Goal: Task Accomplishment & Management: Use online tool/utility

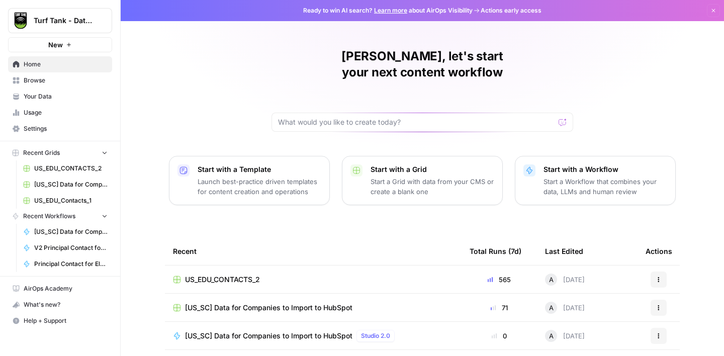
click at [72, 169] on span "US_EDU_CONTACTS_2" at bounding box center [70, 168] width 73 height 9
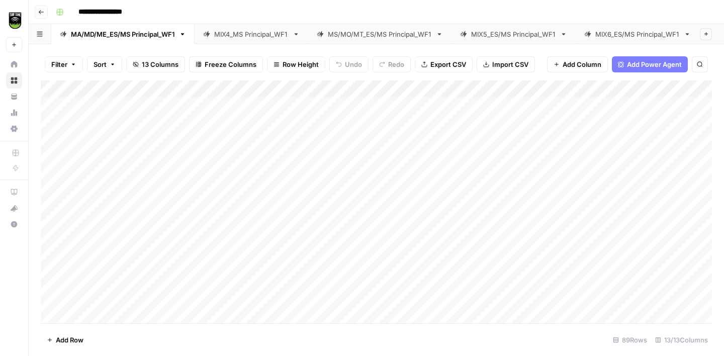
click at [654, 39] on link "MIX6_ES/MS Principal_WF1" at bounding box center [637, 34] width 124 height 20
click at [644, 35] on div "MIX7_ES/MS Principal_WF1" at bounding box center [632, 34] width 83 height 10
click at [84, 222] on div "Add Column" at bounding box center [376, 201] width 671 height 243
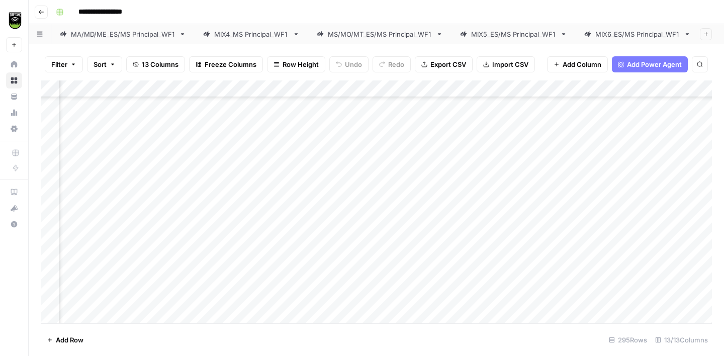
click at [232, 186] on div "Add Column" at bounding box center [376, 201] width 671 height 243
click at [76, 234] on div "Add Column" at bounding box center [376, 201] width 671 height 243
click at [223, 188] on div "Add Column" at bounding box center [376, 201] width 671 height 243
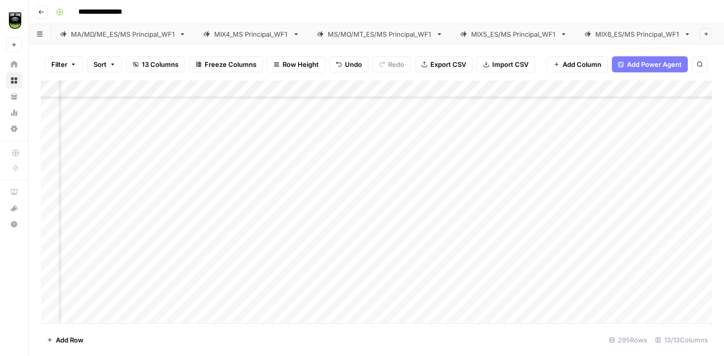
click at [206, 171] on div "Add Column" at bounding box center [376, 201] width 671 height 243
click at [81, 196] on div "Add Column" at bounding box center [376, 201] width 671 height 243
click at [234, 162] on div "Add Column" at bounding box center [376, 201] width 671 height 243
click at [78, 207] on div "Add Column" at bounding box center [376, 201] width 671 height 243
click at [215, 192] on div "Add Column" at bounding box center [376, 201] width 671 height 243
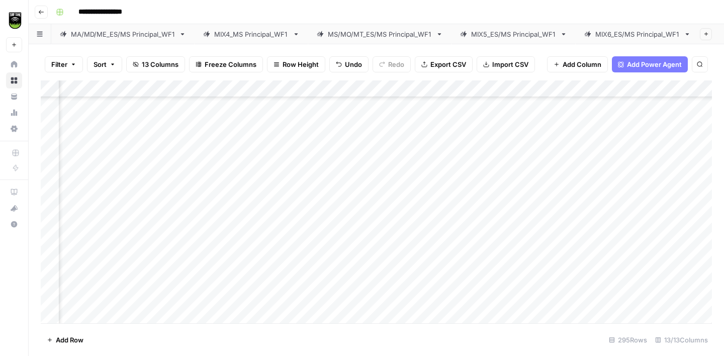
click at [81, 229] on div "Add Column" at bounding box center [376, 201] width 671 height 243
click at [222, 209] on div "Add Column" at bounding box center [376, 201] width 671 height 243
click at [80, 243] on div "Add Column" at bounding box center [376, 201] width 671 height 243
click at [226, 229] on div "Add Column" at bounding box center [376, 201] width 671 height 243
click at [75, 262] on div "Add Column" at bounding box center [376, 201] width 671 height 243
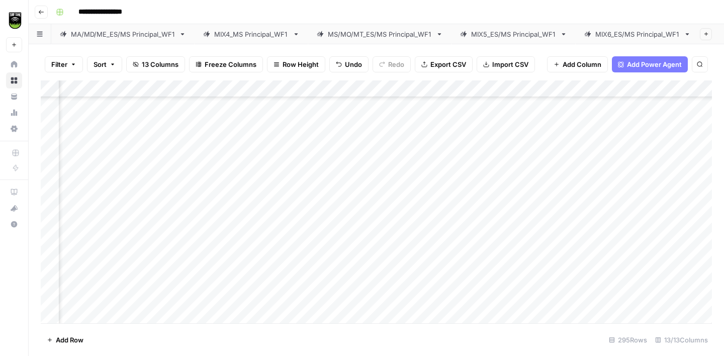
click at [219, 250] on div "Add Column" at bounding box center [376, 201] width 671 height 243
click at [79, 275] on div "Add Column" at bounding box center [376, 201] width 671 height 243
click at [228, 260] on div "Add Column" at bounding box center [376, 201] width 671 height 243
click at [211, 197] on div "Add Column" at bounding box center [376, 201] width 671 height 243
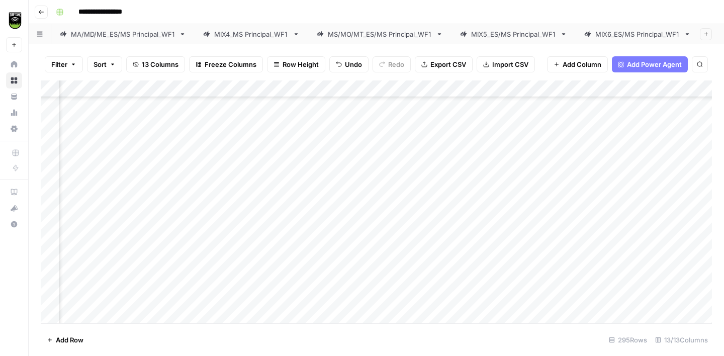
click at [211, 197] on div "Add Column" at bounding box center [376, 201] width 671 height 243
type textarea "*****"
click at [216, 209] on div "Add Column" at bounding box center [376, 201] width 671 height 243
click at [220, 300] on div "Add Column" at bounding box center [376, 201] width 671 height 243
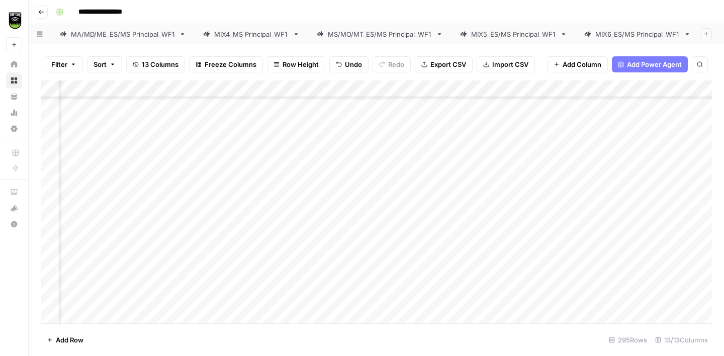
click at [214, 235] on div "Add Column" at bounding box center [376, 201] width 671 height 243
click at [225, 208] on div "Add Column" at bounding box center [376, 201] width 671 height 243
click at [247, 125] on div "Add Column" at bounding box center [376, 201] width 671 height 243
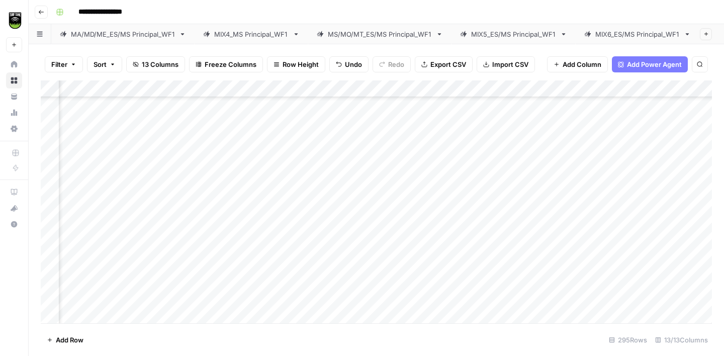
click at [236, 214] on div "Add Column" at bounding box center [376, 201] width 671 height 243
click at [231, 136] on div "Add Column" at bounding box center [376, 201] width 671 height 243
click at [233, 142] on div "Add Column" at bounding box center [376, 201] width 671 height 243
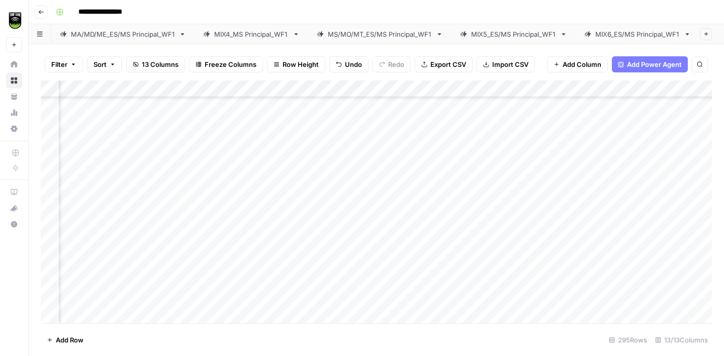
click at [243, 160] on div "Add Column" at bounding box center [376, 201] width 671 height 243
click at [247, 178] on div "Add Column" at bounding box center [376, 201] width 671 height 243
click at [248, 152] on div "Add Column" at bounding box center [376, 201] width 671 height 243
click at [262, 185] on div "Add Column" at bounding box center [376, 201] width 671 height 243
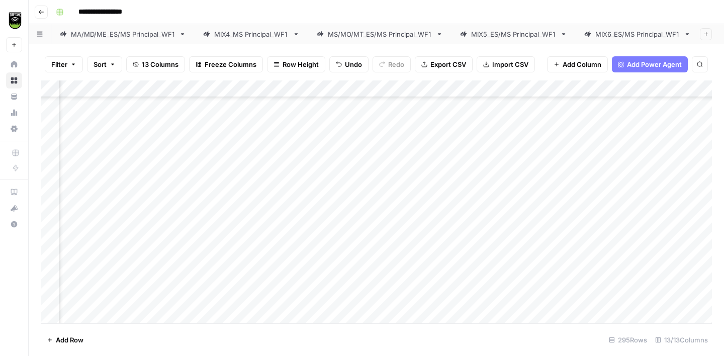
scroll to position [4595, 226]
click at [259, 139] on div "Add Column" at bounding box center [376, 201] width 671 height 243
click at [246, 193] on div "Add Column" at bounding box center [376, 201] width 671 height 243
click at [253, 212] on div "Add Column" at bounding box center [376, 201] width 671 height 243
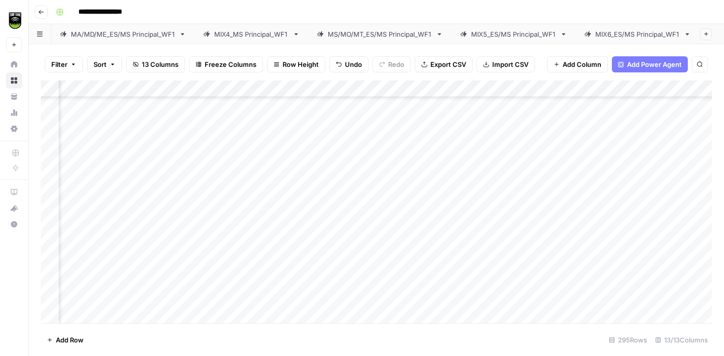
click at [247, 190] on div "Add Column" at bounding box center [376, 201] width 671 height 243
click at [79, 189] on div "Add Column" at bounding box center [376, 201] width 671 height 243
click at [205, 192] on div "Add Column" at bounding box center [376, 201] width 671 height 243
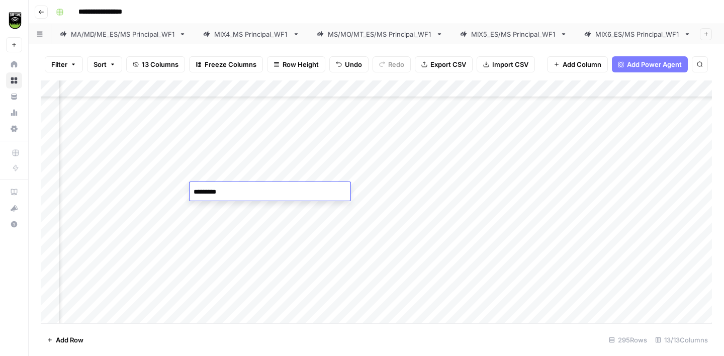
type textarea "**********"
click at [75, 205] on div "Add Column" at bounding box center [376, 201] width 671 height 243
click at [204, 142] on div "Add Column" at bounding box center [376, 201] width 671 height 243
click at [228, 203] on div "Add Column" at bounding box center [376, 201] width 671 height 243
click at [72, 224] on div "Add Column" at bounding box center [376, 201] width 671 height 243
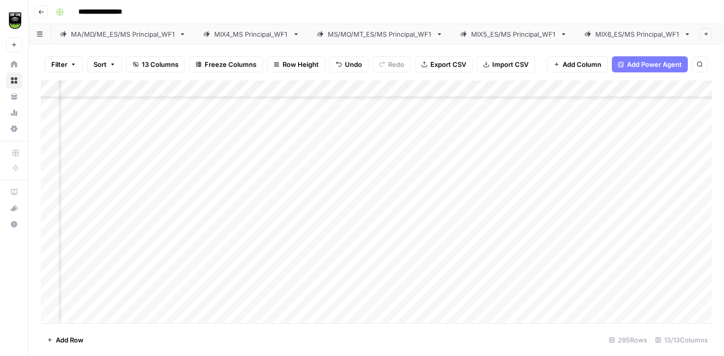
click at [207, 209] on div "Add Column" at bounding box center [376, 201] width 671 height 243
click at [81, 196] on div "Add Column" at bounding box center [376, 201] width 671 height 243
click at [225, 178] on div "Add Column" at bounding box center [376, 201] width 671 height 243
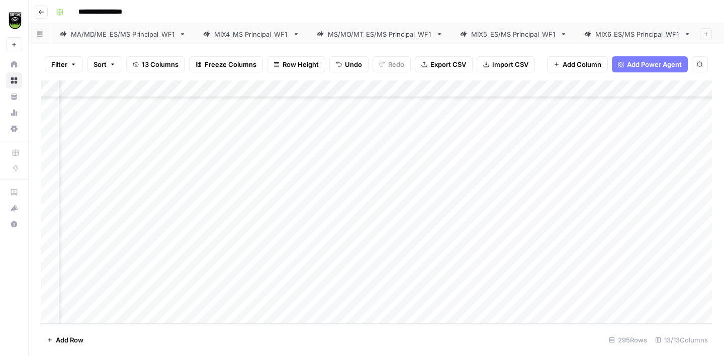
click at [83, 203] on div "Add Column" at bounding box center [376, 201] width 671 height 243
click at [208, 161] on div "Add Column" at bounding box center [376, 201] width 671 height 243
click at [222, 202] on div "Add Column" at bounding box center [376, 201] width 671 height 243
click at [70, 225] on div "Add Column" at bounding box center [376, 201] width 671 height 243
click at [211, 202] on div "Add Column" at bounding box center [376, 201] width 671 height 243
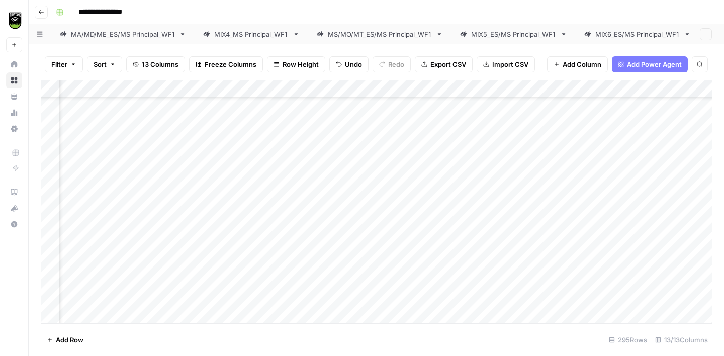
click at [85, 237] on div "Add Column" at bounding box center [376, 201] width 671 height 243
click at [232, 220] on div "Add Column" at bounding box center [376, 201] width 671 height 243
click at [77, 256] on div "Add Column" at bounding box center [376, 201] width 671 height 243
click at [211, 254] on div "Add Column" at bounding box center [376, 201] width 671 height 243
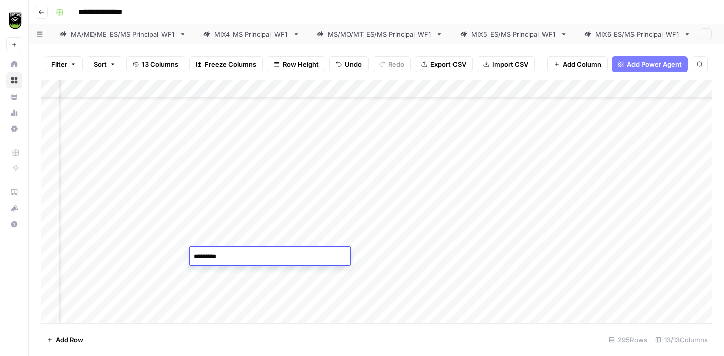
type textarea "**********"
click at [74, 271] on div "Add Column" at bounding box center [376, 201] width 671 height 243
click at [208, 240] on div "Add Column" at bounding box center [376, 201] width 671 height 243
click at [79, 293] on div "Add Column" at bounding box center [376, 201] width 671 height 243
click at [231, 270] on div "Add Column" at bounding box center [376, 201] width 671 height 243
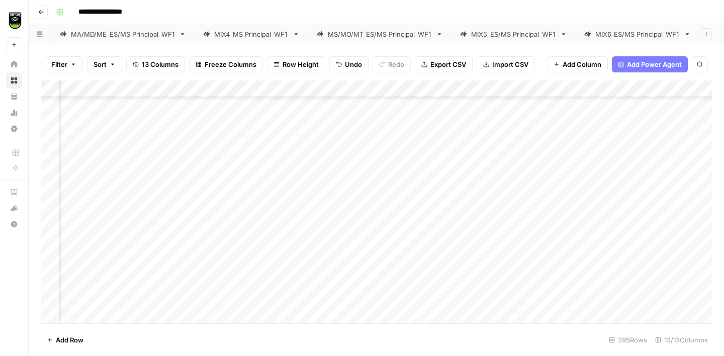
click at [85, 307] on div "Add Column" at bounding box center [376, 201] width 671 height 243
click at [209, 287] on div "Add Column" at bounding box center [376, 201] width 671 height 243
click at [80, 230] on div "Add Column" at bounding box center [376, 201] width 671 height 243
click at [220, 218] on div "Add Column" at bounding box center [376, 201] width 671 height 243
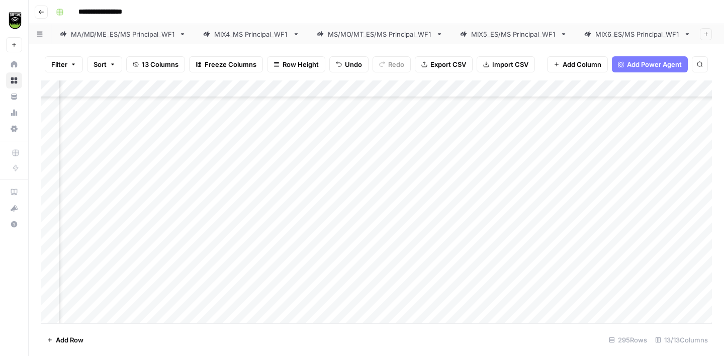
click at [79, 246] on div "Add Column" at bounding box center [376, 201] width 671 height 243
click at [429, 254] on div "Add Column" at bounding box center [376, 201] width 671 height 243
click at [219, 170] on div "Add Column" at bounding box center [376, 201] width 671 height 243
click at [212, 247] on div "Add Column" at bounding box center [376, 201] width 671 height 243
click at [78, 267] on div "Add Column" at bounding box center [376, 201] width 671 height 243
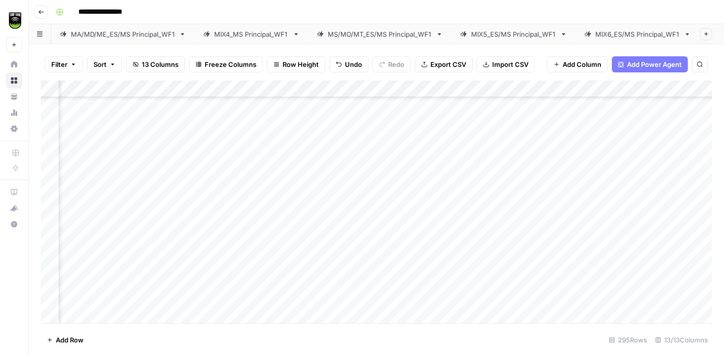
click at [213, 233] on div "Add Column" at bounding box center [376, 201] width 671 height 243
click at [224, 263] on div "Add Column" at bounding box center [376, 201] width 671 height 243
click at [73, 169] on div "Add Column" at bounding box center [376, 201] width 671 height 243
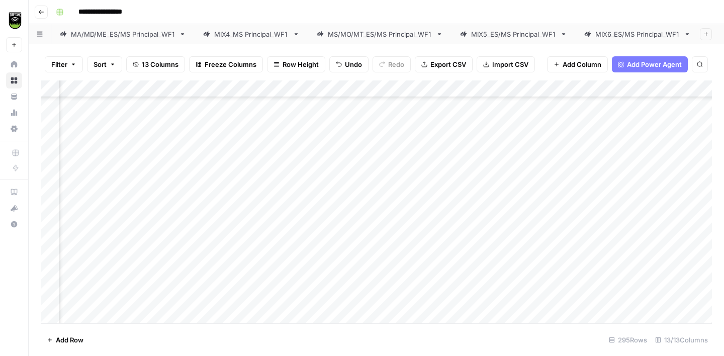
click at [231, 217] on div "Add Column" at bounding box center [376, 201] width 671 height 243
click at [211, 156] on div "Add Column" at bounding box center [376, 201] width 671 height 243
click at [83, 178] on div "Add Column" at bounding box center [376, 201] width 671 height 243
click at [217, 124] on div "Add Column" at bounding box center [376, 201] width 671 height 243
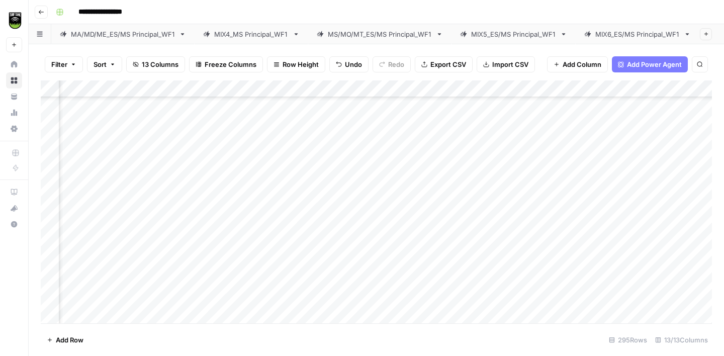
click at [220, 173] on div "Add Column" at bounding box center [376, 201] width 671 height 243
click at [65, 192] on div "Add Column" at bounding box center [376, 201] width 671 height 243
click at [208, 179] on div "Add Column" at bounding box center [376, 201] width 671 height 243
click at [78, 211] on div "Add Column" at bounding box center [376, 201] width 671 height 243
click at [437, 210] on div "Add Column" at bounding box center [376, 201] width 671 height 243
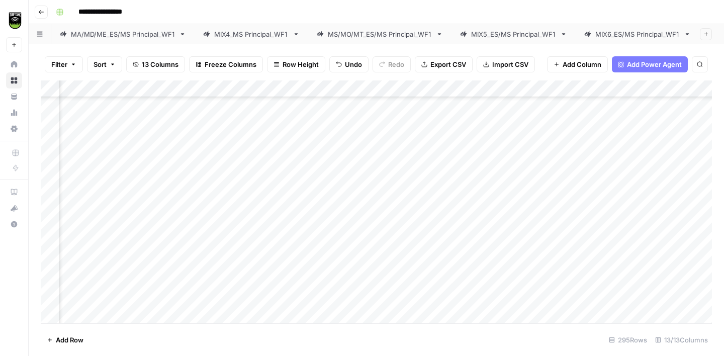
scroll to position [2969, 192]
click at [260, 205] on div "Add Column" at bounding box center [376, 201] width 671 height 243
click at [104, 231] on div "Add Column" at bounding box center [376, 201] width 671 height 243
click at [234, 211] on div "Add Column" at bounding box center [376, 201] width 671 height 243
click at [100, 238] on div "Add Column" at bounding box center [376, 201] width 671 height 243
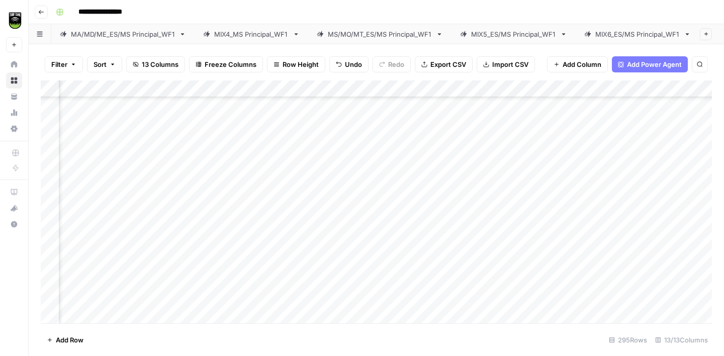
click at [259, 165] on div "Add Column" at bounding box center [376, 201] width 671 height 243
click at [253, 244] on div "Add Column" at bounding box center [376, 201] width 671 height 243
click at [97, 197] on div "Add Column" at bounding box center [376, 201] width 671 height 243
click at [244, 195] on div "Add Column" at bounding box center [376, 201] width 671 height 243
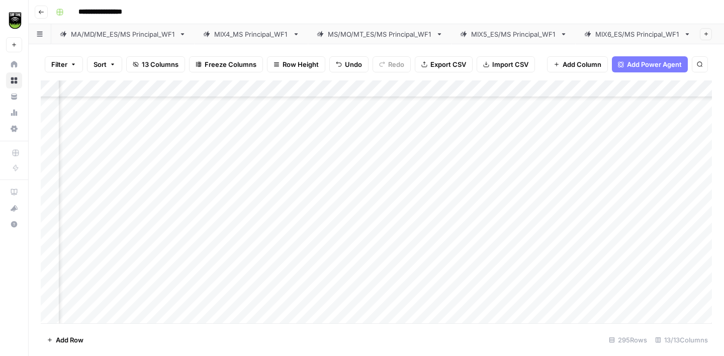
click at [244, 195] on div "Add Column" at bounding box center [376, 201] width 671 height 243
type textarea "**********"
click at [99, 209] on div "Add Column" at bounding box center [376, 201] width 671 height 243
click at [253, 182] on div "Add Column" at bounding box center [376, 201] width 671 height 243
click at [79, 247] on div "Add Column" at bounding box center [376, 201] width 671 height 243
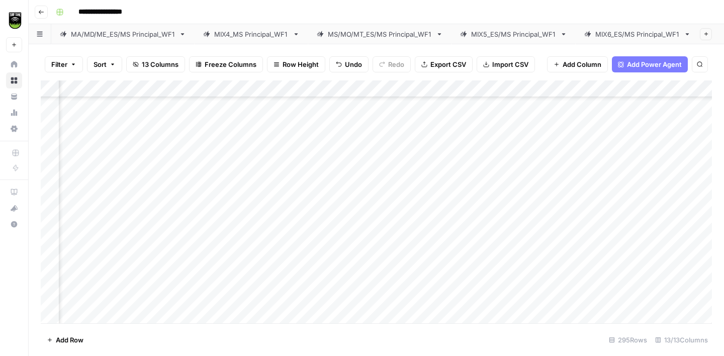
click at [254, 198] on div "Add Column" at bounding box center [376, 201] width 671 height 243
click at [96, 264] on div "Add Column" at bounding box center [376, 201] width 671 height 243
click at [479, 265] on div "Add Column" at bounding box center [376, 201] width 671 height 243
click at [246, 163] on div "Add Column" at bounding box center [376, 201] width 671 height 243
click at [258, 259] on div "Add Column" at bounding box center [376, 201] width 671 height 243
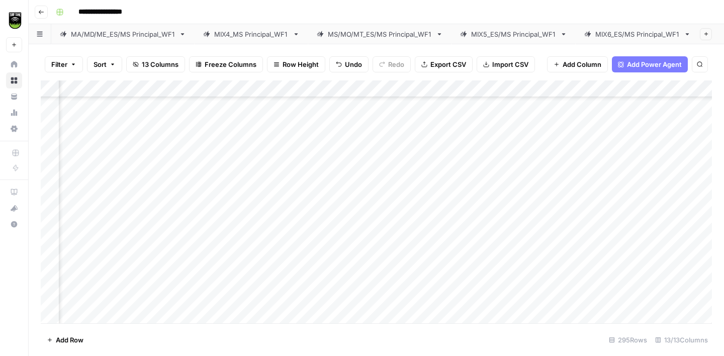
click at [109, 282] on div "Add Column" at bounding box center [376, 201] width 671 height 243
click at [243, 263] on div "Add Column" at bounding box center [376, 201] width 671 height 243
click at [71, 242] on div "Add Column" at bounding box center [376, 201] width 671 height 243
click at [279, 229] on div "Add Column" at bounding box center [376, 201] width 671 height 243
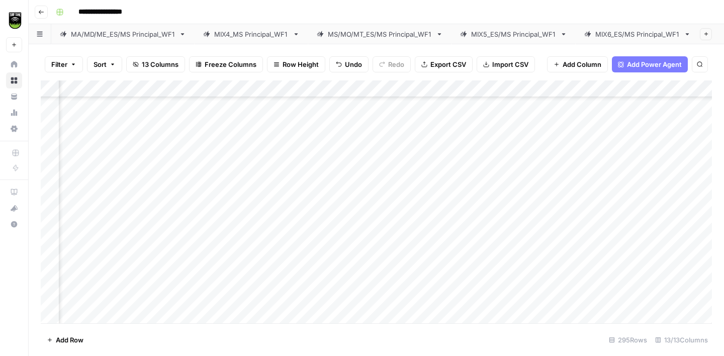
click at [103, 281] on div "Add Column" at bounding box center [376, 201] width 671 height 243
click at [255, 247] on div "Add Column" at bounding box center [376, 201] width 671 height 243
click at [89, 295] on div "Add Column" at bounding box center [376, 201] width 671 height 243
click at [240, 161] on div "Add Column" at bounding box center [376, 201] width 671 height 243
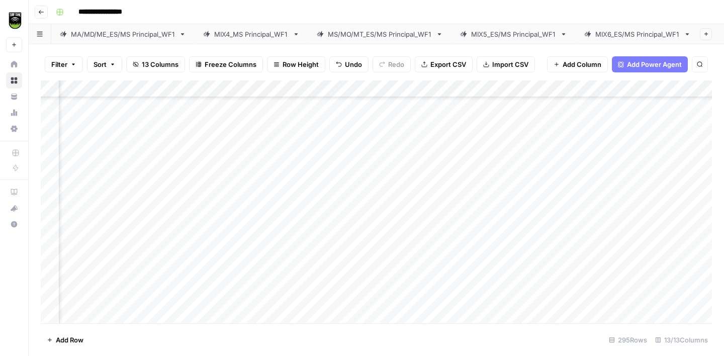
click at [97, 191] on div "Add Column" at bounding box center [376, 201] width 671 height 243
click at [247, 175] on div "Add Column" at bounding box center [376, 201] width 671 height 243
click at [96, 207] on div "Add Column" at bounding box center [376, 201] width 671 height 243
click at [261, 191] on div "Add Column" at bounding box center [376, 201] width 671 height 243
click at [103, 217] on div "Add Column" at bounding box center [376, 201] width 671 height 243
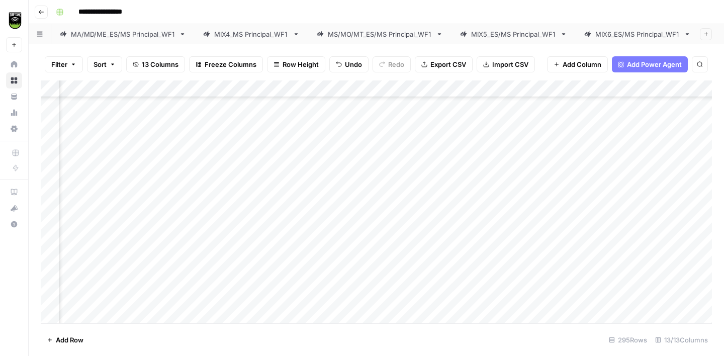
click at [252, 223] on div "Add Column" at bounding box center [376, 201] width 671 height 243
type textarea "**********"
click at [70, 240] on div "Add Column" at bounding box center [376, 201] width 671 height 243
click at [256, 206] on div "Add Column" at bounding box center [376, 201] width 671 height 243
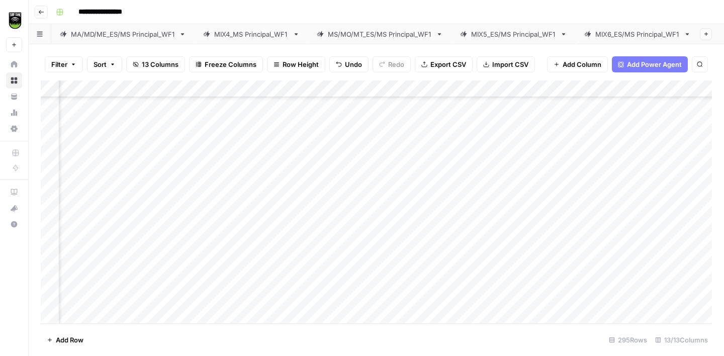
click at [258, 236] on div "Add Column" at bounding box center [376, 201] width 671 height 243
click at [100, 255] on div "Add Column" at bounding box center [376, 201] width 671 height 243
click at [245, 244] on div "Add Column" at bounding box center [376, 201] width 671 height 243
click at [103, 277] on div "Add Column" at bounding box center [376, 201] width 671 height 243
click at [247, 260] on div "Add Column" at bounding box center [376, 201] width 671 height 243
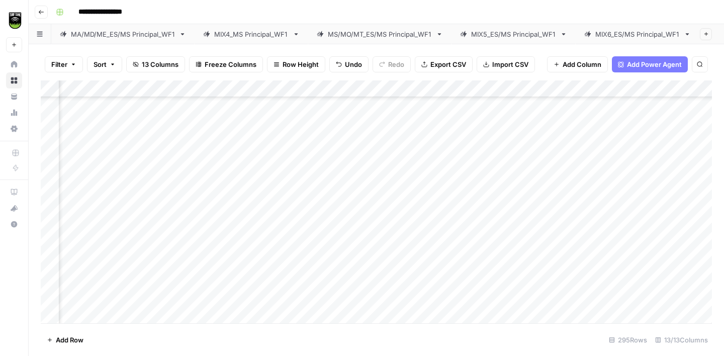
scroll to position [3290, 192]
click at [100, 212] on div "Add Column" at bounding box center [376, 201] width 671 height 243
click at [266, 213] on div "Add Column" at bounding box center [376, 201] width 671 height 243
type textarea "**********"
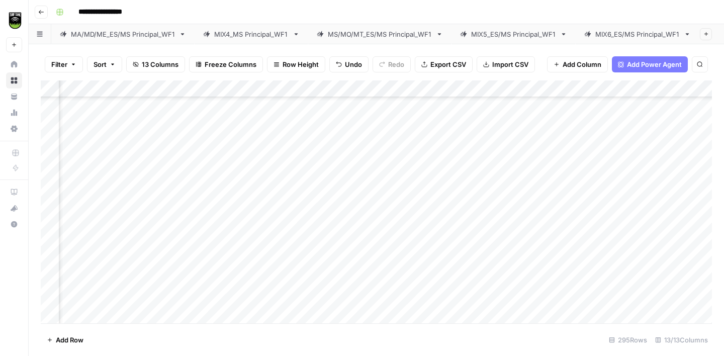
click at [77, 231] on div "Add Column" at bounding box center [376, 201] width 671 height 243
click at [247, 201] on div "Add Column" at bounding box center [376, 201] width 671 height 243
click at [89, 253] on div "Add Column" at bounding box center [376, 201] width 671 height 243
click at [247, 228] on div "Add Column" at bounding box center [376, 201] width 671 height 243
click at [100, 271] on div "Add Column" at bounding box center [376, 201] width 671 height 243
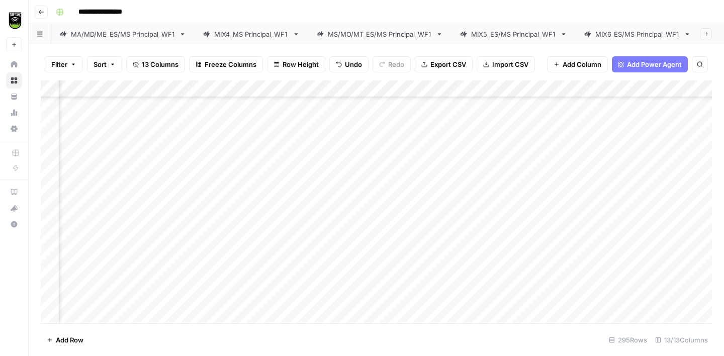
click at [248, 243] on div "Add Column" at bounding box center [376, 201] width 671 height 243
click at [99, 282] on div "Add Column" at bounding box center [376, 201] width 671 height 243
click at [259, 267] on div "Add Column" at bounding box center [376, 201] width 671 height 243
click at [80, 305] on div "Add Column" at bounding box center [376, 201] width 671 height 243
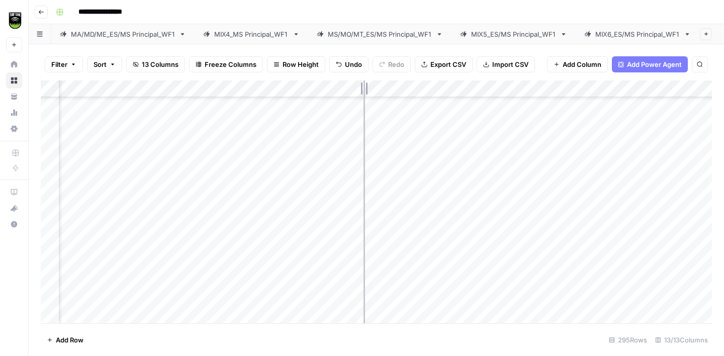
drag, startPoint x: 403, startPoint y: 86, endPoint x: 344, endPoint y: 83, distance: 58.9
click at [347, 83] on div "Add Column" at bounding box center [376, 201] width 671 height 243
drag, startPoint x: 411, startPoint y: 86, endPoint x: 392, endPoint y: 86, distance: 19.6
click at [392, 86] on div "Add Column" at bounding box center [376, 201] width 671 height 243
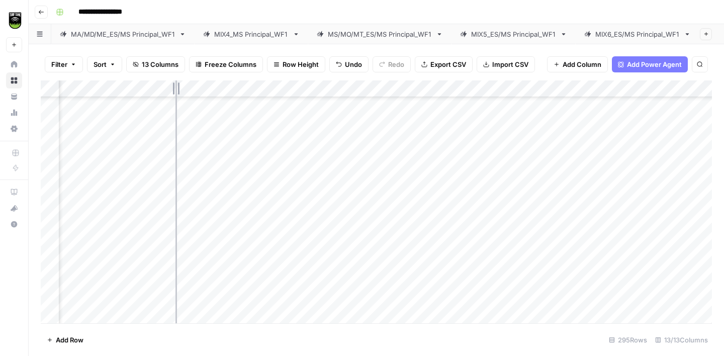
drag, startPoint x: 186, startPoint y: 86, endPoint x: 173, endPoint y: 84, distance: 13.2
click at [173, 85] on div "Add Column" at bounding box center [376, 201] width 671 height 243
drag, startPoint x: 237, startPoint y: 84, endPoint x: 220, endPoint y: 84, distance: 17.6
click at [220, 84] on div "Add Column" at bounding box center [376, 201] width 671 height 243
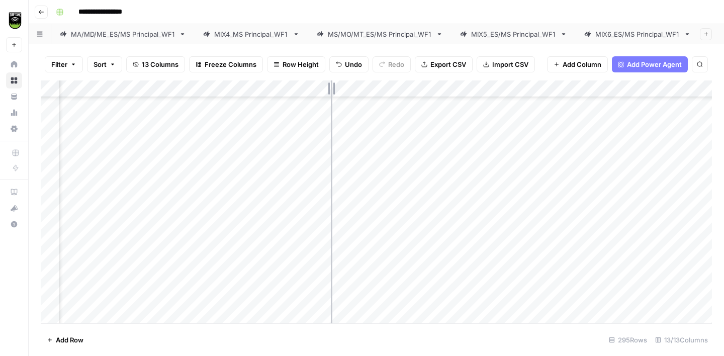
drag, startPoint x: 338, startPoint y: 88, endPoint x: 326, endPoint y: 88, distance: 12.6
click at [327, 88] on div "Add Column" at bounding box center [376, 201] width 671 height 243
drag, startPoint x: 428, startPoint y: 86, endPoint x: 397, endPoint y: 88, distance: 31.7
click at [398, 87] on div "Add Column" at bounding box center [376, 201] width 671 height 243
click at [279, 231] on div "Add Column" at bounding box center [376, 201] width 671 height 243
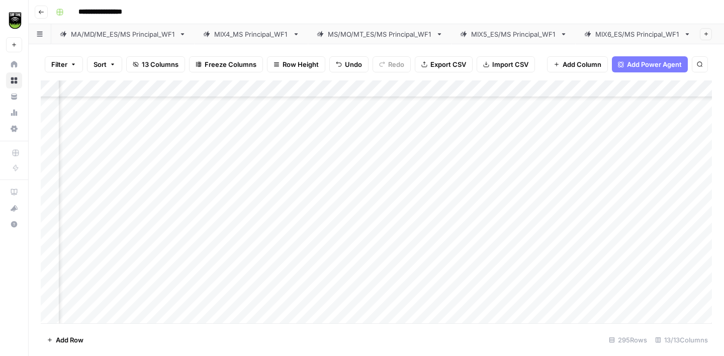
click at [104, 268] on div "Add Column" at bounding box center [376, 201] width 671 height 243
click at [275, 164] on div "Add Column" at bounding box center [376, 201] width 671 height 243
click at [282, 259] on div "Add Column" at bounding box center [376, 201] width 671 height 243
click at [118, 233] on div "Add Column" at bounding box center [376, 201] width 671 height 243
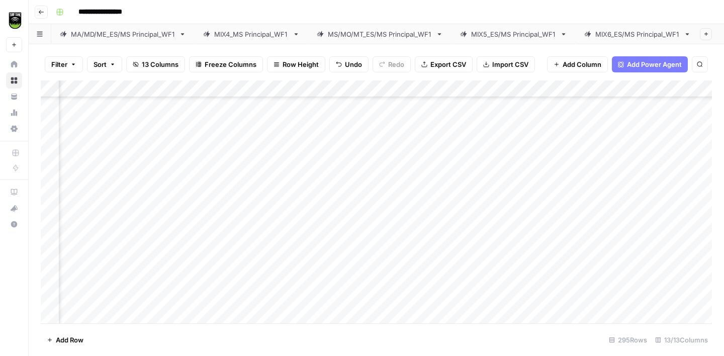
click at [267, 200] on div "Add Column" at bounding box center [376, 201] width 671 height 243
click at [112, 249] on div "Add Column" at bounding box center [376, 201] width 671 height 243
click at [272, 215] on div "Add Column" at bounding box center [376, 201] width 671 height 243
click at [108, 264] on div "Add Column" at bounding box center [376, 201] width 671 height 243
click at [277, 237] on div "Add Column" at bounding box center [376, 201] width 671 height 243
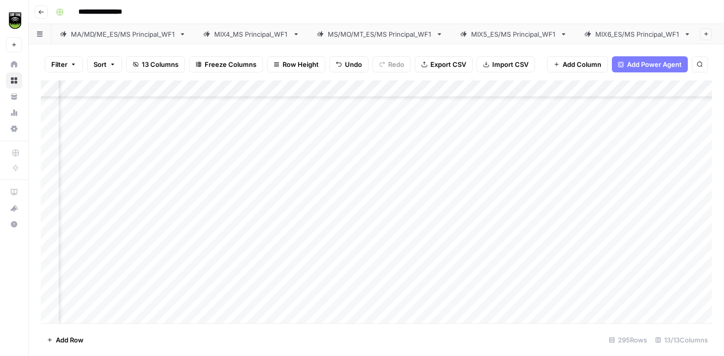
click at [109, 283] on div "Add Column" at bounding box center [376, 201] width 671 height 243
click at [272, 250] on div "Add Column" at bounding box center [376, 201] width 671 height 243
click at [135, 299] on div "Add Column" at bounding box center [376, 201] width 671 height 243
click at [269, 149] on div "Add Column" at bounding box center [376, 201] width 671 height 243
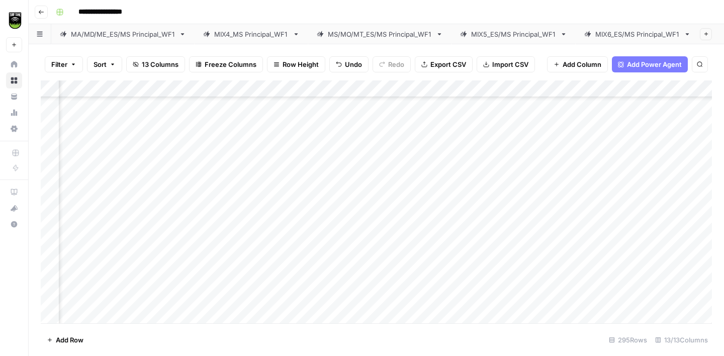
click at [273, 176] on div "Add Column" at bounding box center [376, 201] width 671 height 243
click at [123, 194] on div "Add Column" at bounding box center [376, 201] width 671 height 243
click at [210, 173] on div "Add Column" at bounding box center [376, 201] width 671 height 243
click at [205, 194] on div "Add Column" at bounding box center [376, 201] width 671 height 243
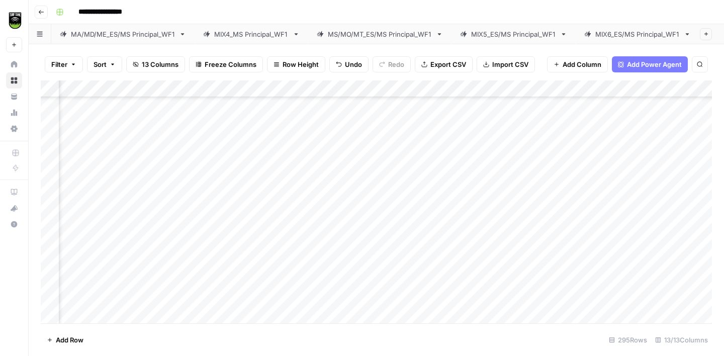
click at [72, 214] on div "Add Column" at bounding box center [376, 201] width 671 height 243
click at [201, 215] on div "Add Column" at bounding box center [376, 201] width 671 height 243
type textarea "*******"
click at [76, 231] on div "Add Column" at bounding box center [376, 201] width 671 height 243
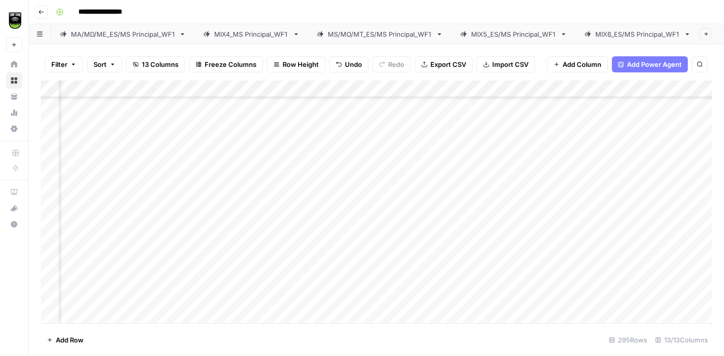
click at [216, 220] on div "Add Column" at bounding box center [376, 201] width 671 height 243
click at [78, 251] on div "Add Column" at bounding box center [376, 201] width 671 height 243
click at [215, 253] on div "Add Column" at bounding box center [376, 201] width 671 height 243
type textarea "*****"
click at [74, 266] on div "Add Column" at bounding box center [376, 201] width 671 height 243
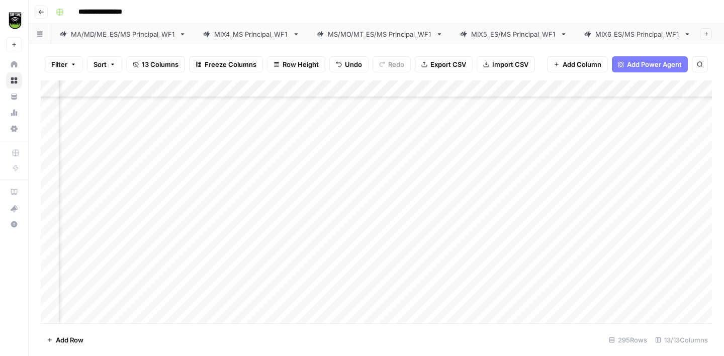
click at [210, 234] on div "Add Column" at bounding box center [376, 201] width 671 height 243
click at [206, 265] on div "Add Column" at bounding box center [376, 201] width 671 height 243
click at [77, 223] on div "Add Column" at bounding box center [376, 201] width 671 height 243
click at [214, 187] on div "Add Column" at bounding box center [376, 201] width 671 height 243
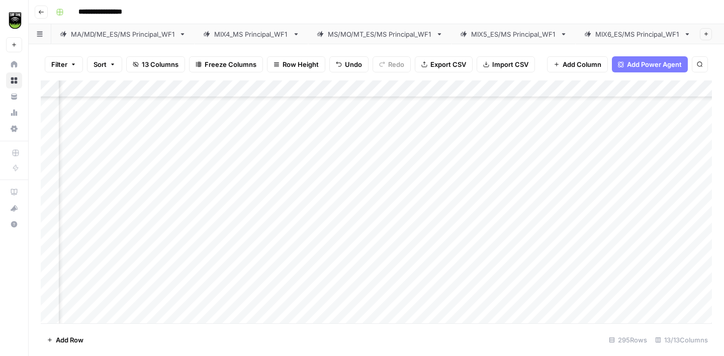
click at [76, 238] on div "Add Column" at bounding box center [376, 201] width 671 height 243
click at [196, 242] on div "Add Column" at bounding box center [376, 201] width 671 height 243
type textarea "**********"
click at [74, 257] on div "Add Column" at bounding box center [376, 201] width 671 height 243
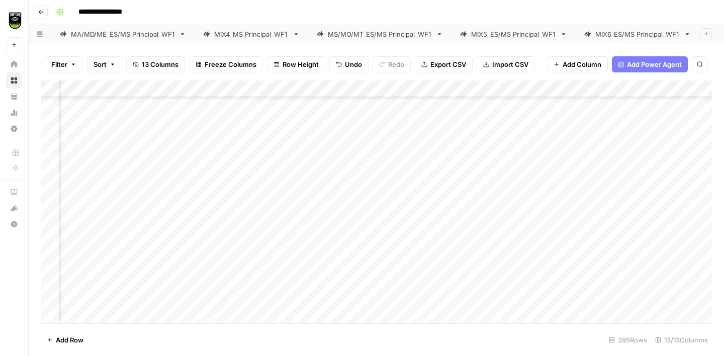
scroll to position [3000, 234]
click at [211, 243] on div "Add Column" at bounding box center [376, 201] width 671 height 243
click at [207, 220] on div "Add Column" at bounding box center [376, 201] width 671 height 243
click at [64, 236] on div "Add Column" at bounding box center [376, 201] width 671 height 243
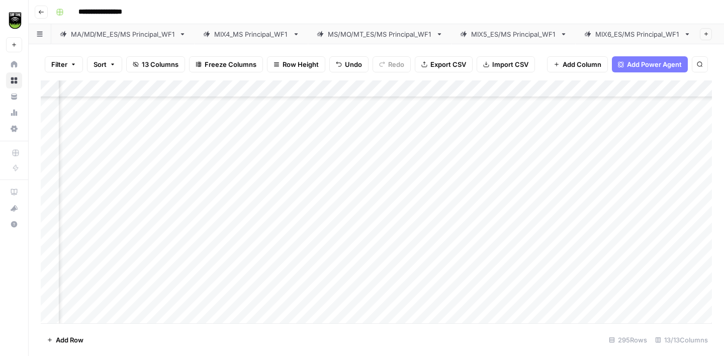
click at [208, 184] on div "Add Column" at bounding box center [376, 201] width 671 height 243
click at [208, 229] on div "Add Column" at bounding box center [376, 201] width 671 height 243
click at [71, 256] on div "Add Column" at bounding box center [376, 201] width 671 height 243
click at [211, 233] on div "Add Column" at bounding box center [376, 201] width 671 height 243
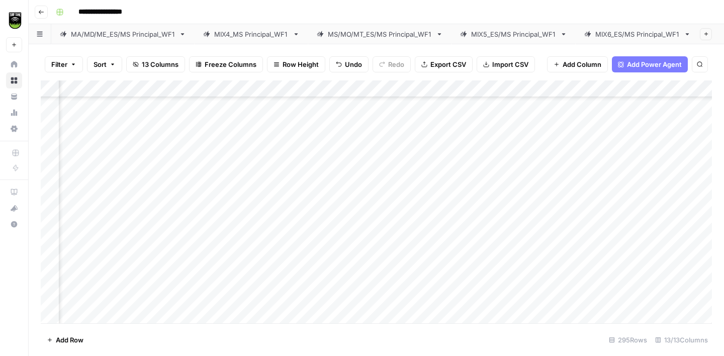
click at [73, 190] on div "Add Column" at bounding box center [376, 201] width 671 height 243
click at [203, 173] on div "Add Column" at bounding box center [376, 201] width 671 height 243
click at [74, 205] on div "Add Column" at bounding box center [376, 201] width 671 height 243
click at [210, 187] on div "Add Column" at bounding box center [376, 201] width 671 height 243
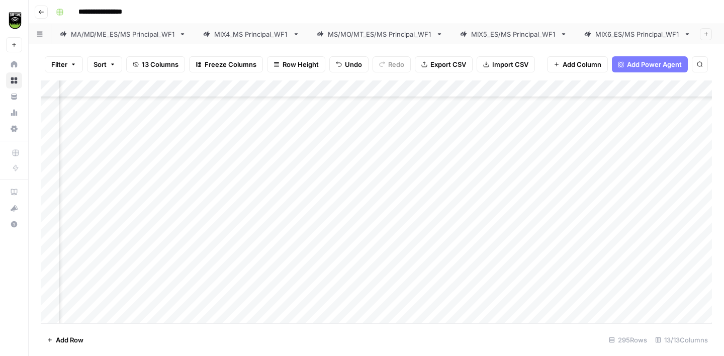
click at [74, 188] on div "Add Column" at bounding box center [376, 201] width 671 height 243
click at [217, 136] on div "Add Column" at bounding box center [376, 201] width 671 height 243
click at [200, 212] on div "Add Column" at bounding box center [376, 201] width 671 height 243
click at [74, 237] on div "Add Column" at bounding box center [376, 201] width 671 height 243
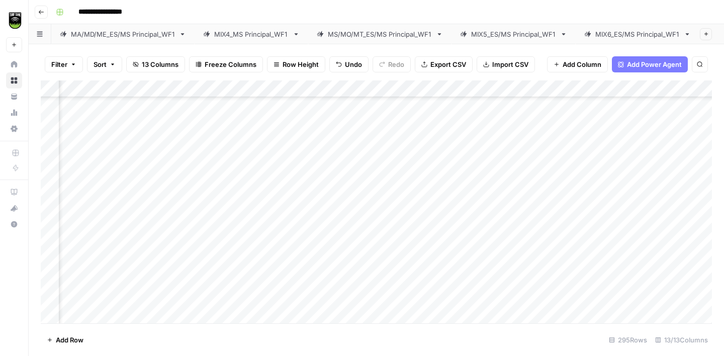
click at [208, 207] on div "Add Column" at bounding box center [376, 201] width 671 height 243
click at [69, 250] on div "Add Column" at bounding box center [376, 201] width 671 height 243
click at [220, 235] on div "Add Column" at bounding box center [376, 201] width 671 height 243
click at [70, 267] on div "Add Column" at bounding box center [376, 201] width 671 height 243
click at [199, 250] on div "Add Column" at bounding box center [376, 201] width 671 height 243
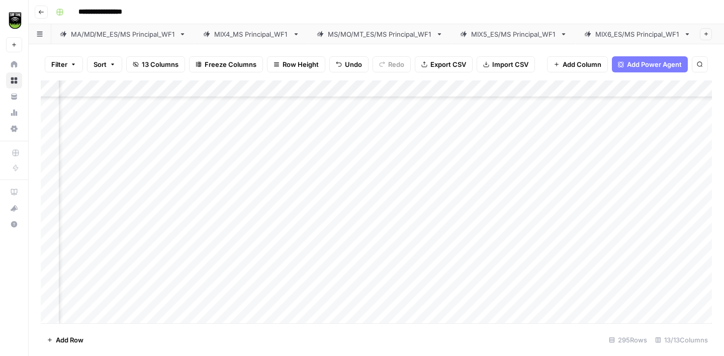
click at [74, 287] on div "Add Column" at bounding box center [376, 201] width 671 height 243
click at [195, 268] on div "Add Column" at bounding box center [376, 201] width 671 height 243
click at [71, 231] on div "Add Column" at bounding box center [376, 201] width 671 height 243
click at [213, 218] on div "Add Column" at bounding box center [376, 201] width 671 height 243
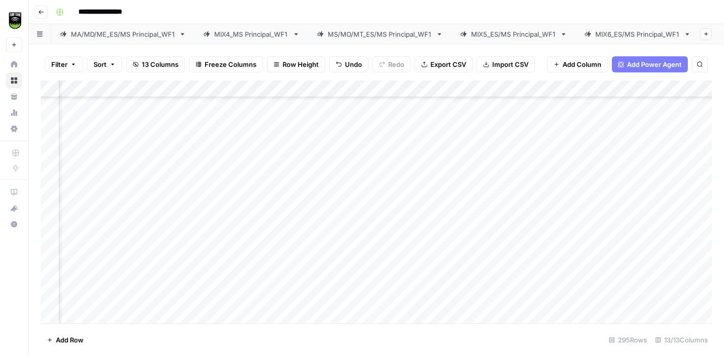
click at [73, 249] on div "Add Column" at bounding box center [376, 201] width 671 height 243
click at [214, 141] on div "Add Column" at bounding box center [376, 201] width 671 height 243
click at [216, 253] on div "Add Column" at bounding box center [376, 201] width 671 height 243
click at [77, 266] on div "Add Column" at bounding box center [376, 201] width 671 height 243
click at [194, 267] on div "Add Column" at bounding box center [376, 201] width 671 height 243
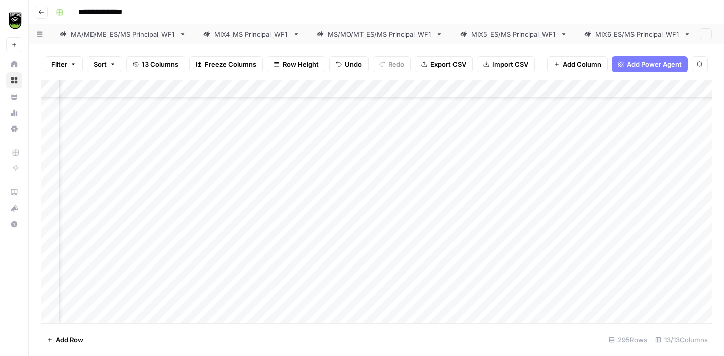
click at [194, 267] on div "Add Column" at bounding box center [376, 201] width 671 height 243
type textarea "**********"
click at [74, 226] on div "Add Column" at bounding box center [376, 201] width 671 height 243
click at [204, 175] on div "Add Column" at bounding box center [376, 201] width 671 height 243
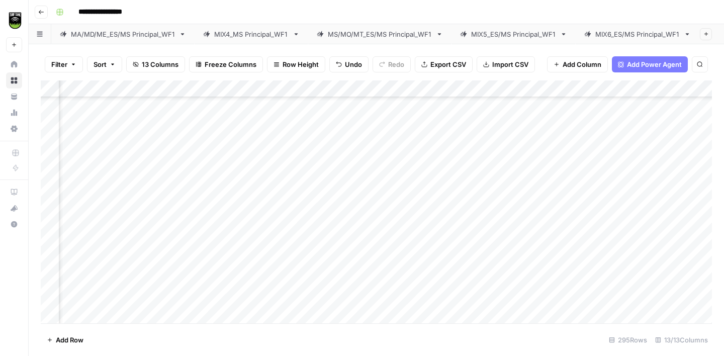
click at [198, 226] on div "Add Column" at bounding box center [376, 201] width 671 height 243
click at [73, 240] on div "Add Column" at bounding box center [376, 201] width 671 height 243
click at [217, 221] on div "Add Column" at bounding box center [376, 201] width 671 height 243
click at [243, 245] on div "Add Column" at bounding box center [376, 201] width 671 height 243
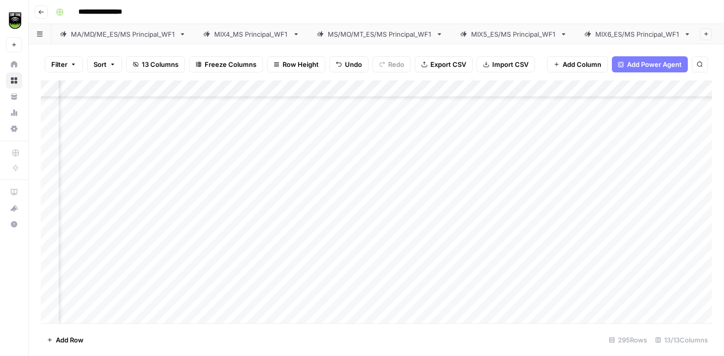
scroll to position [3853, 215]
click at [226, 197] on div "Add Column" at bounding box center [376, 201] width 671 height 243
click at [238, 244] on div "Add Column" at bounding box center [376, 201] width 671 height 243
click at [80, 208] on div "Add Column" at bounding box center [376, 201] width 671 height 243
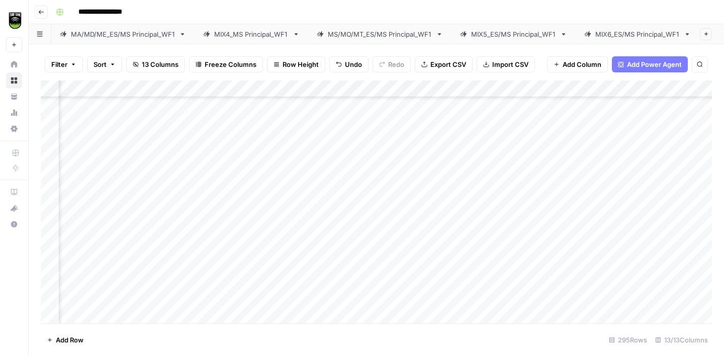
click at [229, 170] on div "Add Column" at bounding box center [376, 201] width 671 height 243
click at [86, 222] on div "Add Column" at bounding box center [376, 201] width 671 height 243
click at [227, 186] on div "Add Column" at bounding box center [376, 201] width 671 height 243
click at [76, 241] on div "Add Column" at bounding box center [376, 201] width 671 height 243
click at [235, 207] on div "Add Column" at bounding box center [376, 201] width 671 height 243
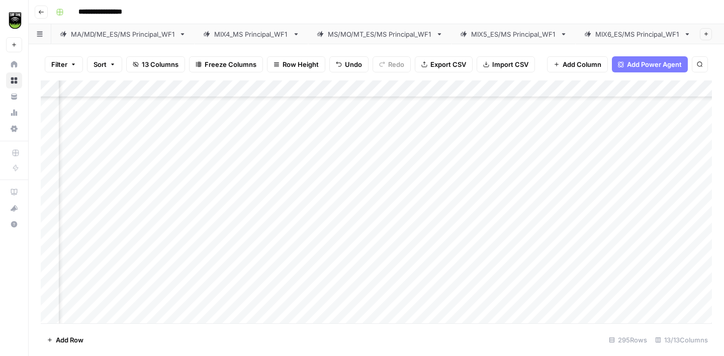
click at [86, 255] on div "Add Column" at bounding box center [376, 201] width 671 height 243
click at [224, 236] on div "Add Column" at bounding box center [376, 201] width 671 height 243
click at [243, 123] on div "Add Column" at bounding box center [376, 201] width 671 height 243
click at [243, 258] on div "Add Column" at bounding box center [376, 201] width 671 height 243
click at [74, 276] on div "Add Column" at bounding box center [376, 201] width 671 height 243
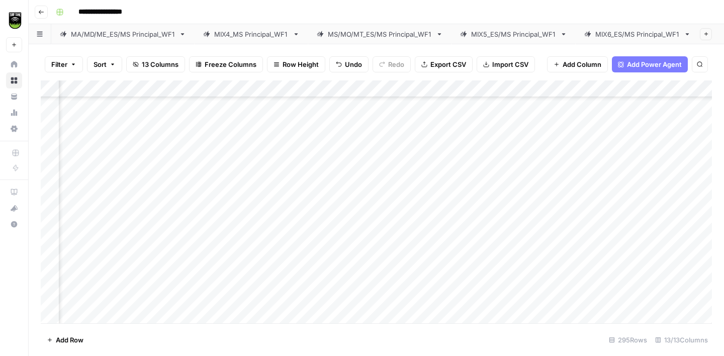
click at [79, 275] on div "Add Column" at bounding box center [376, 201] width 671 height 243
click at [125, 275] on textarea "**********" at bounding box center [64, 274] width 161 height 14
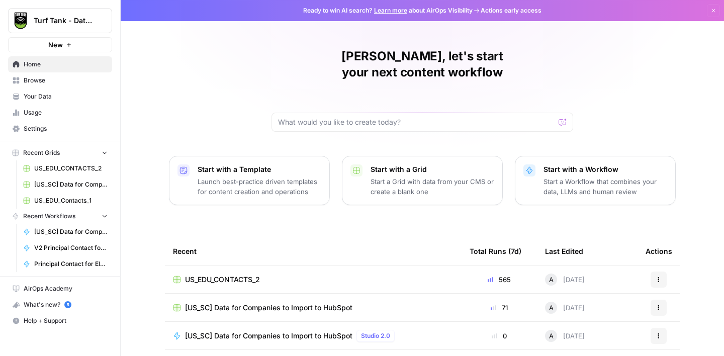
click at [64, 168] on span "US_EDU_CONTACTS_2" at bounding box center [70, 168] width 73 height 9
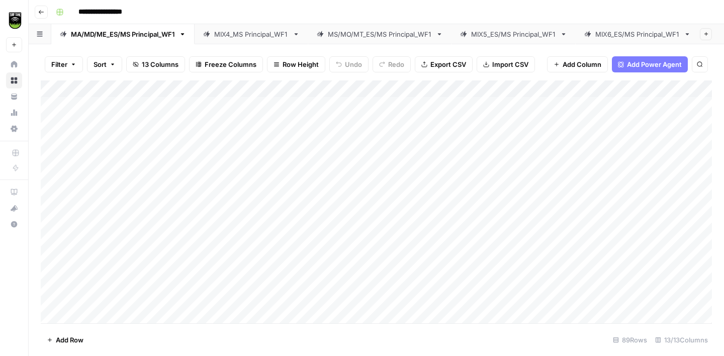
scroll to position [0, 139]
click at [628, 34] on div "MIX7_ES/MS Principal_WF1" at bounding box center [632, 34] width 83 height 10
click at [249, 126] on div "Add Column" at bounding box center [376, 201] width 671 height 243
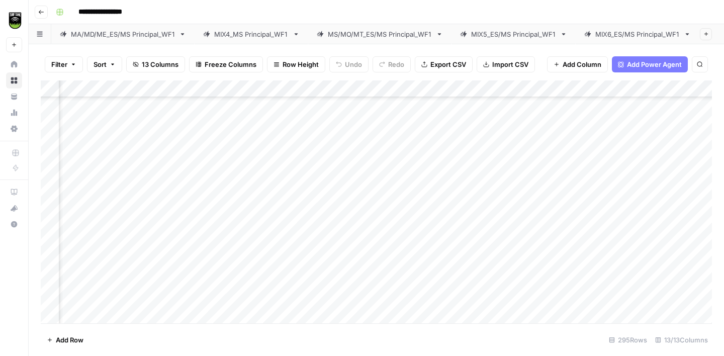
click at [220, 122] on div "Add Column" at bounding box center [376, 201] width 671 height 243
type textarea "*******"
click at [69, 138] on div "Add Column" at bounding box center [376, 201] width 671 height 243
click at [242, 129] on div "Add Column" at bounding box center [376, 201] width 671 height 243
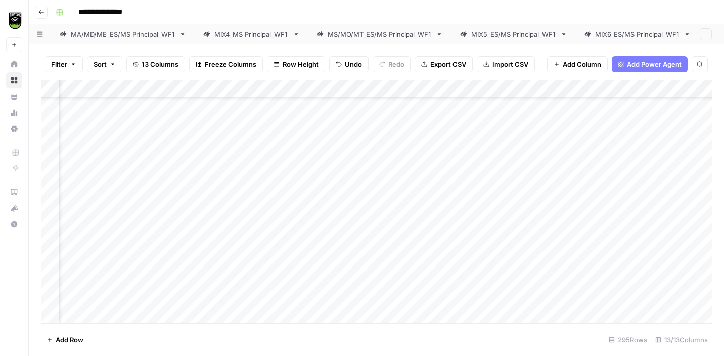
click at [80, 163] on div "Add Column" at bounding box center [376, 201] width 671 height 243
click at [232, 144] on div "Add Column" at bounding box center [376, 201] width 671 height 243
click at [76, 177] on div "Add Column" at bounding box center [376, 201] width 671 height 243
click at [231, 175] on div "Add Column" at bounding box center [376, 201] width 671 height 243
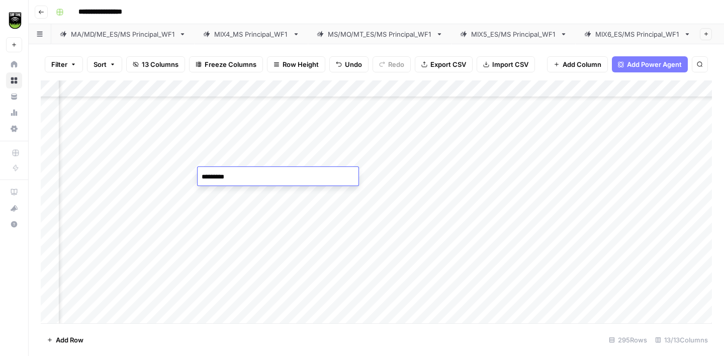
type textarea "**********"
click at [80, 193] on div "Add Column" at bounding box center [376, 201] width 671 height 243
click at [227, 159] on div "Add Column" at bounding box center [376, 201] width 671 height 243
click at [231, 188] on div "Add Column" at bounding box center [376, 201] width 671 height 243
click at [90, 215] on div "Add Column" at bounding box center [376, 201] width 671 height 243
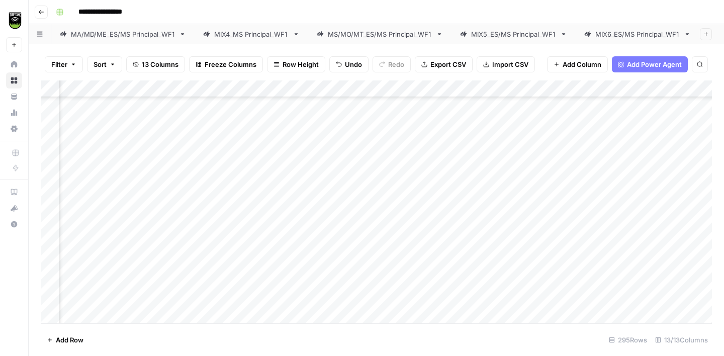
click at [236, 196] on div "Add Column" at bounding box center [376, 201] width 671 height 243
click at [233, 106] on div "Add Column" at bounding box center [376, 201] width 671 height 243
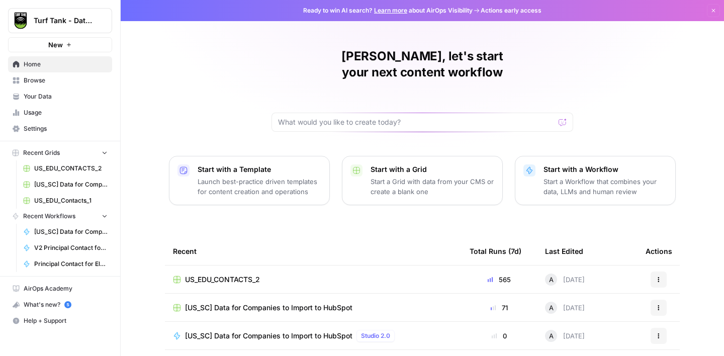
click at [42, 93] on span "Your Data" at bounding box center [66, 96] width 84 height 9
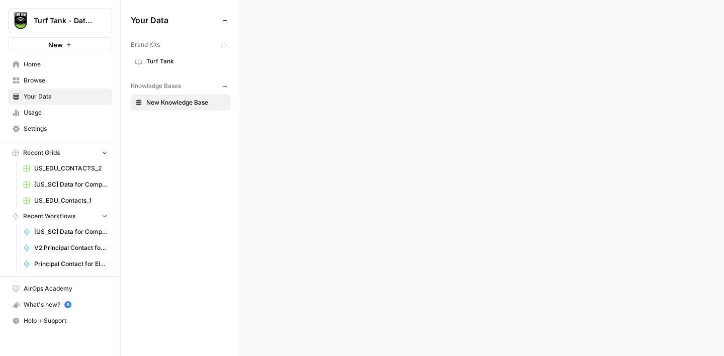
click at [40, 80] on span "Browse" at bounding box center [66, 80] width 84 height 9
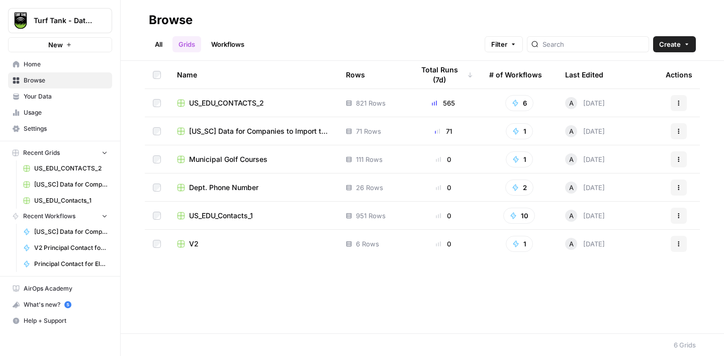
click at [39, 111] on span "Usage" at bounding box center [66, 112] width 84 height 9
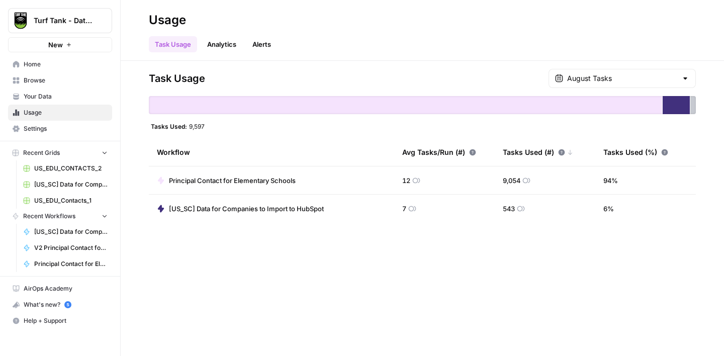
click at [682, 78] on div at bounding box center [685, 78] width 8 height 10
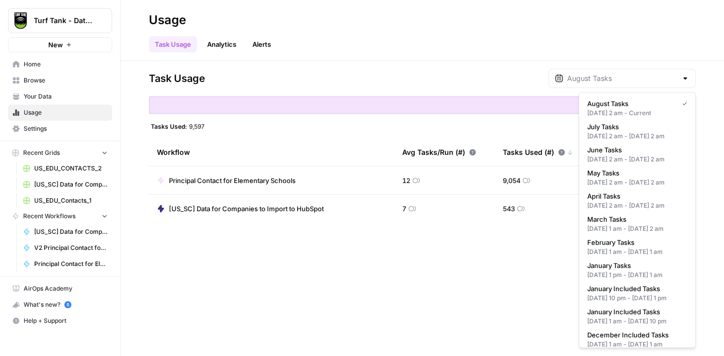
type input "August Tasks"
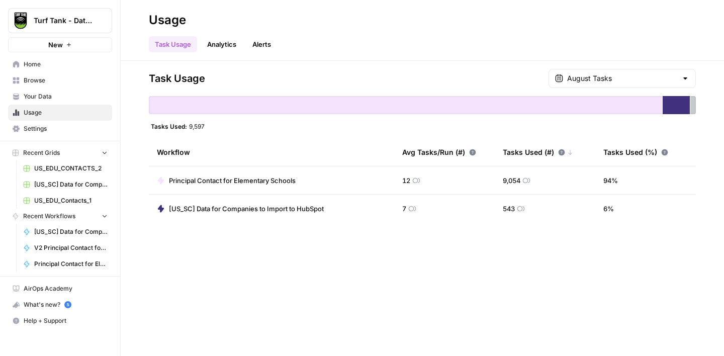
click at [465, 73] on div "Task Usage August Tasks" at bounding box center [422, 78] width 547 height 19
click at [34, 126] on span "Settings" at bounding box center [66, 128] width 84 height 9
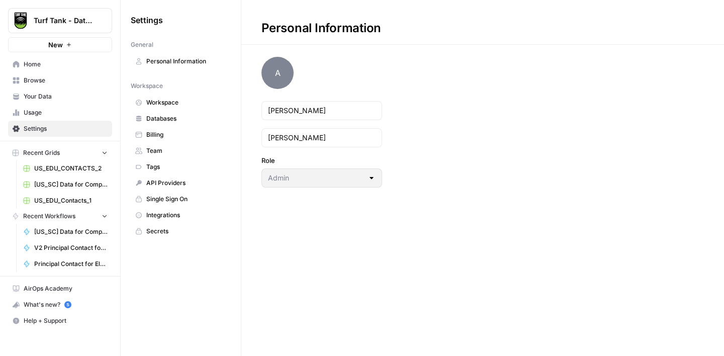
click at [165, 128] on link "Billing" at bounding box center [181, 135] width 100 height 16
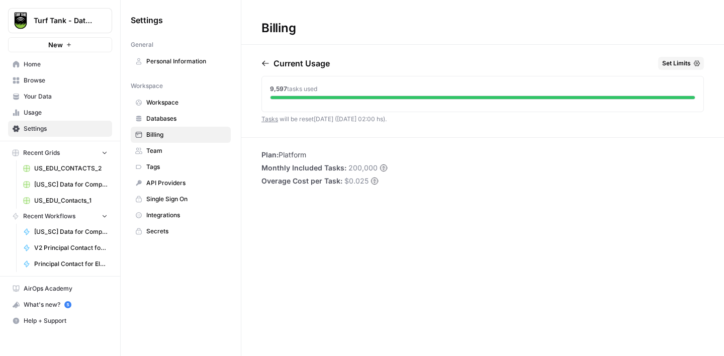
click at [682, 64] on span "Set Limits" at bounding box center [676, 63] width 29 height 9
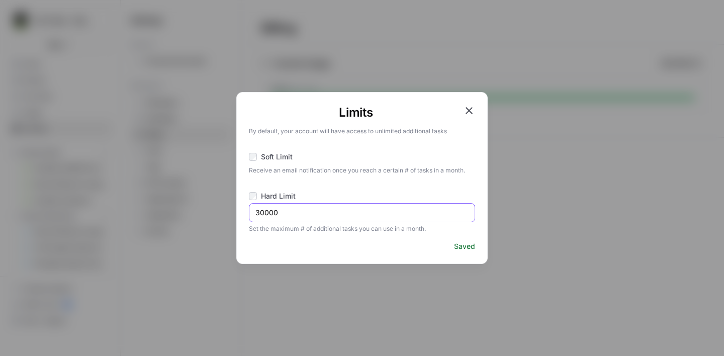
click at [261, 212] on input "30000" at bounding box center [361, 213] width 213 height 10
type input "200000"
click at [602, 215] on div "Limits By default, your account will have access to unlimited additional tasks …" at bounding box center [362, 178] width 724 height 356
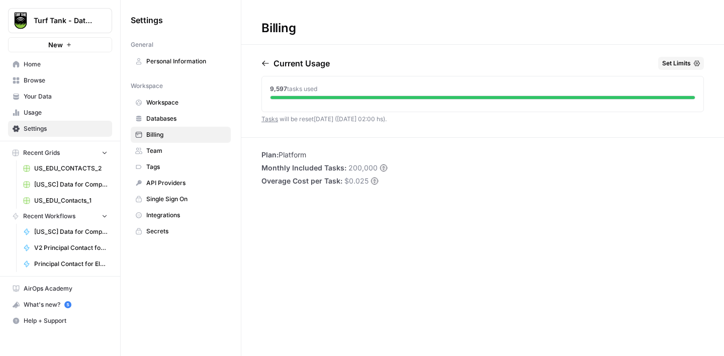
click at [679, 61] on span "Set Limits" at bounding box center [676, 63] width 29 height 9
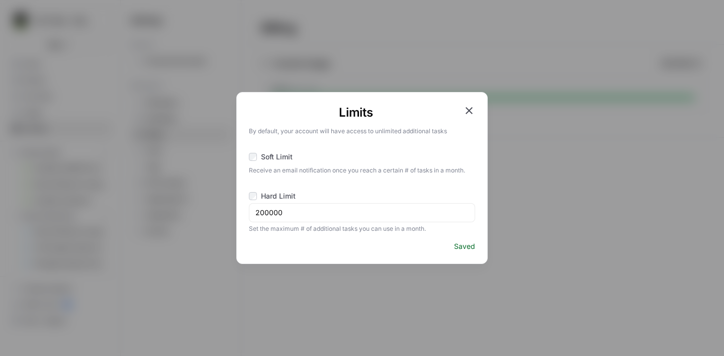
click at [469, 110] on icon "button" at bounding box center [468, 110] width 7 height 7
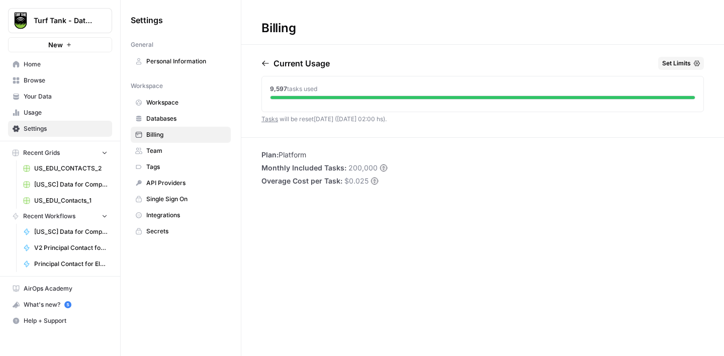
click at [67, 170] on span "US_EDU_CONTACTS_2" at bounding box center [70, 168] width 73 height 9
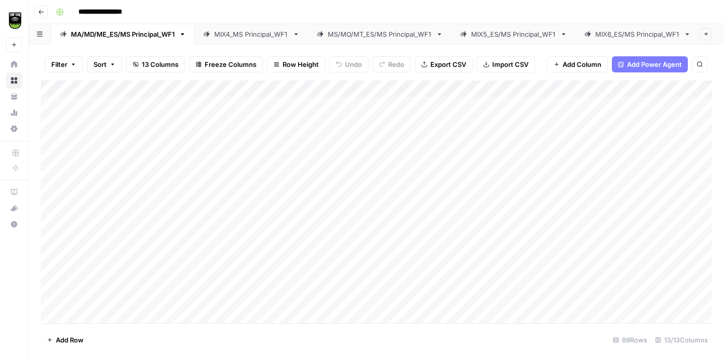
scroll to position [0, 139]
click at [631, 31] on div "MIX7_ES/MS Principal_WF1" at bounding box center [632, 34] width 83 height 10
click at [248, 150] on div "Add Column" at bounding box center [376, 201] width 671 height 243
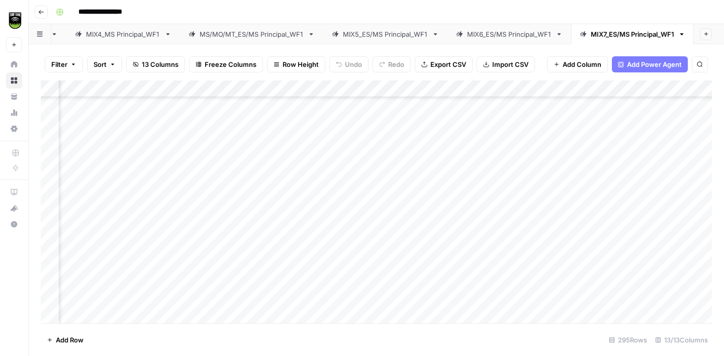
click at [241, 115] on div "Add Column" at bounding box center [376, 201] width 671 height 243
click at [92, 161] on div "Add Column" at bounding box center [376, 201] width 671 height 243
click at [196, 145] on div "Add Column" at bounding box center [376, 201] width 671 height 243
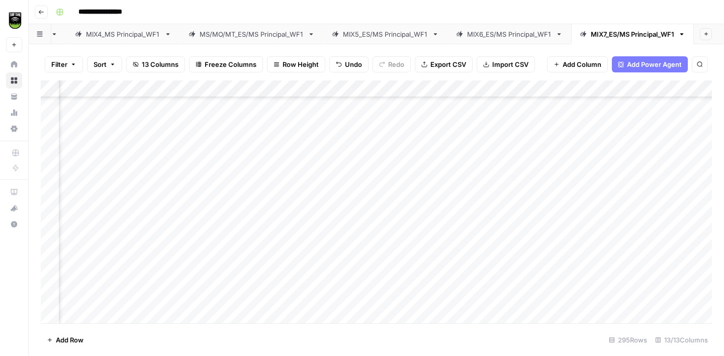
click at [104, 162] on div "Add Column" at bounding box center [376, 201] width 671 height 243
click at [102, 181] on div "Add Column" at bounding box center [376, 201] width 671 height 243
click at [239, 165] on div "Add Column" at bounding box center [376, 201] width 671 height 243
click at [108, 197] on div "Add Column" at bounding box center [376, 201] width 671 height 243
click at [230, 192] on div "Add Column" at bounding box center [376, 201] width 671 height 243
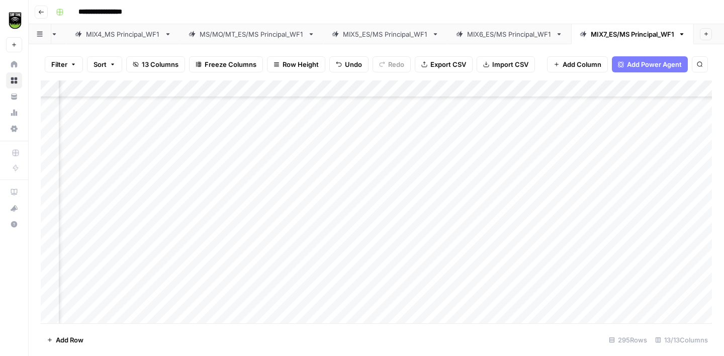
click at [230, 192] on div "Add Column" at bounding box center [376, 201] width 671 height 243
type textarea "**********"
click at [93, 203] on div "Add Column" at bounding box center [376, 201] width 671 height 243
click at [242, 115] on div "Add Column" at bounding box center [376, 201] width 671 height 243
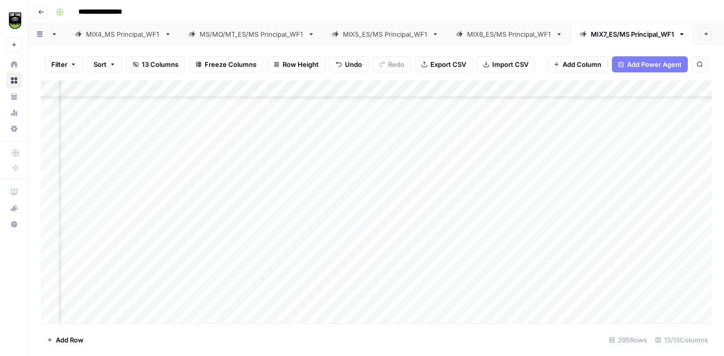
click at [265, 205] on div "Add Column" at bounding box center [376, 201] width 671 height 243
click at [102, 220] on div "Add Column" at bounding box center [376, 201] width 671 height 243
click at [241, 205] on div "Add Column" at bounding box center [376, 201] width 671 height 243
click at [87, 230] on div "Add Column" at bounding box center [376, 201] width 671 height 243
click at [242, 230] on div "Add Column" at bounding box center [376, 201] width 671 height 243
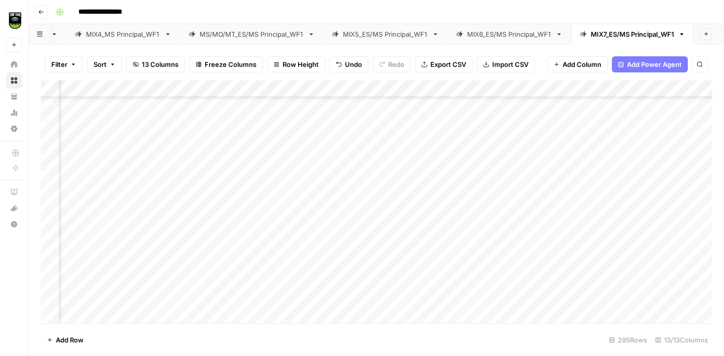
click at [242, 230] on div "Add Column" at bounding box center [376, 201] width 671 height 243
type textarea "**********"
click at [106, 247] on div "Add Column" at bounding box center [376, 201] width 671 height 243
click at [242, 219] on div "Add Column" at bounding box center [376, 201] width 671 height 243
click at [95, 271] on div "Add Column" at bounding box center [376, 201] width 671 height 243
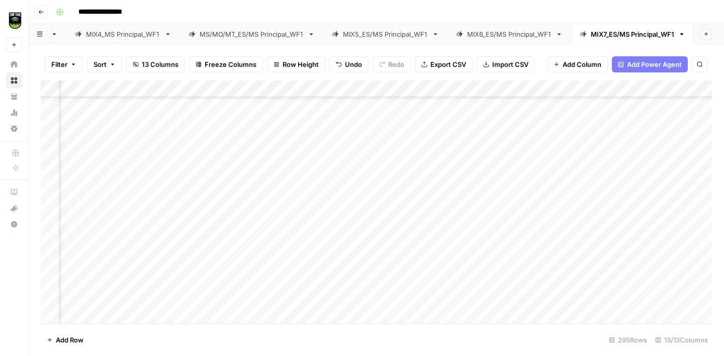
click at [241, 235] on div "Add Column" at bounding box center [376, 201] width 671 height 243
click at [94, 287] on div "Add Column" at bounding box center [376, 201] width 671 height 243
click at [257, 188] on div "Add Column" at bounding box center [376, 201] width 671 height 243
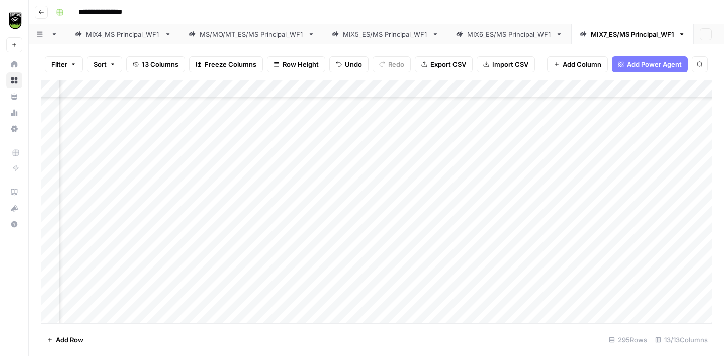
click at [253, 209] on div "Add Column" at bounding box center [376, 201] width 671 height 243
click at [105, 231] on div "Add Column" at bounding box center [376, 201] width 671 height 243
click at [248, 174] on div "Add Column" at bounding box center [376, 201] width 671 height 243
click at [255, 223] on div "Add Column" at bounding box center [376, 201] width 671 height 243
click at [108, 246] on div "Add Column" at bounding box center [376, 201] width 671 height 243
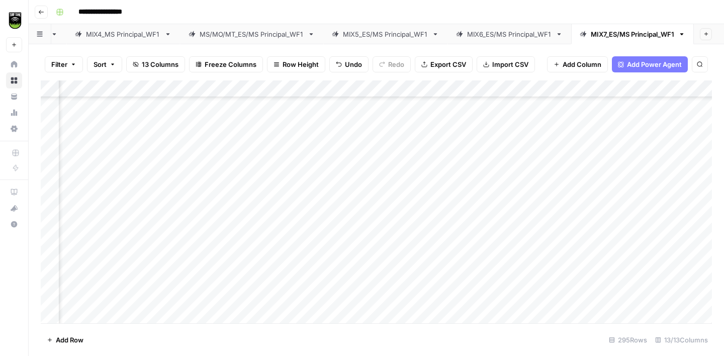
click at [419, 249] on div "Add Column" at bounding box center [376, 201] width 671 height 243
click at [236, 243] on div "Add Column" at bounding box center [376, 201] width 671 height 243
type textarea "**********"
click at [104, 279] on div "Add Column" at bounding box center [376, 201] width 671 height 243
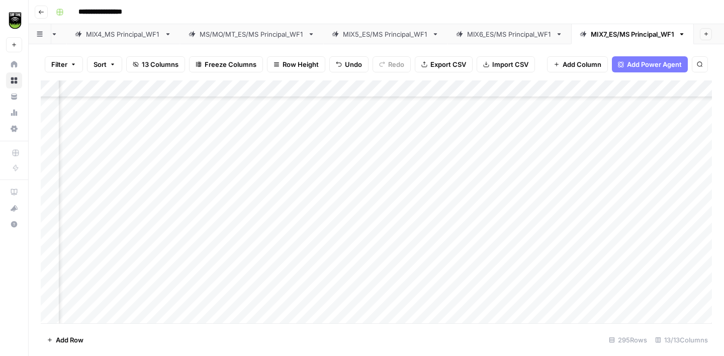
click at [242, 231] on div "Add Column" at bounding box center [376, 201] width 671 height 243
click at [254, 282] on div "Add Column" at bounding box center [376, 201] width 671 height 243
click at [100, 181] on div "Add Column" at bounding box center [376, 201] width 671 height 243
click at [236, 142] on div "Add Column" at bounding box center [376, 201] width 671 height 243
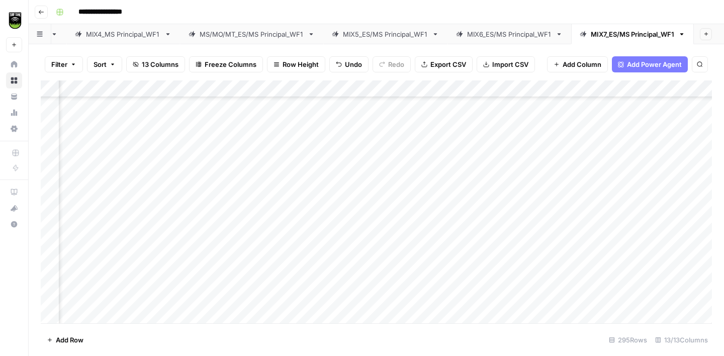
click at [240, 178] on div "Add Column" at bounding box center [376, 201] width 671 height 243
click at [106, 201] on div "Add Column" at bounding box center [376, 201] width 671 height 243
click at [239, 178] on div "Add Column" at bounding box center [376, 201] width 671 height 243
click at [110, 218] on div "Add Column" at bounding box center [376, 201] width 671 height 243
click at [258, 111] on div "Add Column" at bounding box center [376, 201] width 671 height 243
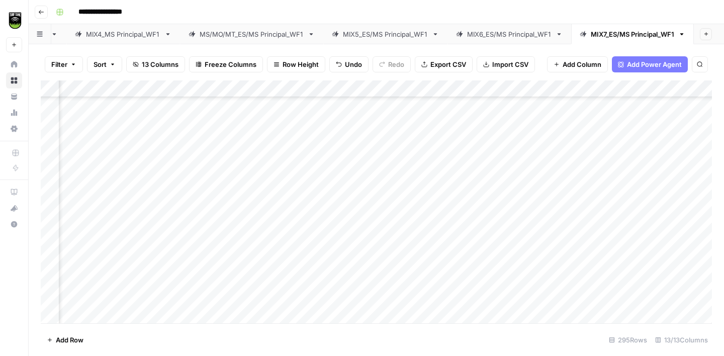
click at [257, 214] on div "Add Column" at bounding box center [376, 201] width 671 height 243
click at [92, 235] on div "Add Column" at bounding box center [376, 201] width 671 height 243
click at [246, 203] on div "Add Column" at bounding box center [376, 201] width 671 height 243
click at [247, 233] on div "Add Column" at bounding box center [376, 201] width 671 height 243
click at [105, 250] on div "Add Column" at bounding box center [376, 201] width 671 height 243
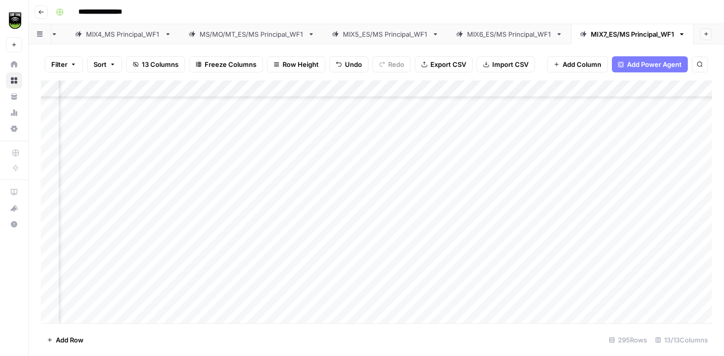
click at [242, 219] on div "Add Column" at bounding box center [376, 201] width 671 height 243
click at [78, 265] on div "Add Column" at bounding box center [376, 201] width 671 height 243
click at [244, 228] on div "Add Column" at bounding box center [376, 201] width 671 height 243
click at [104, 182] on div "Add Column" at bounding box center [376, 201] width 671 height 243
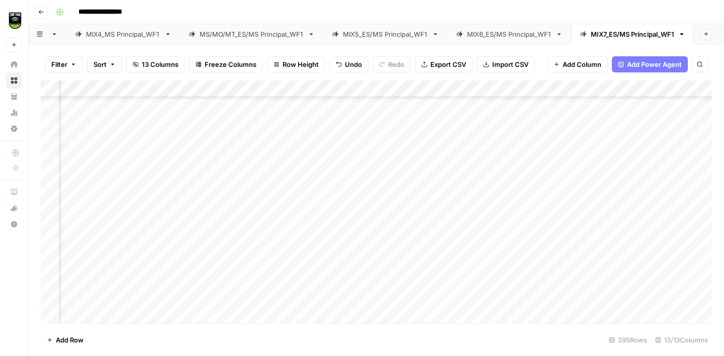
click at [242, 165] on div "Add Column" at bounding box center [376, 201] width 671 height 243
click at [100, 199] on div "Add Column" at bounding box center [376, 201] width 671 height 243
click at [258, 152] on div "Add Column" at bounding box center [376, 201] width 671 height 243
click at [256, 198] on div "Add Column" at bounding box center [376, 201] width 671 height 243
click at [108, 235] on div "Add Column" at bounding box center [376, 201] width 671 height 243
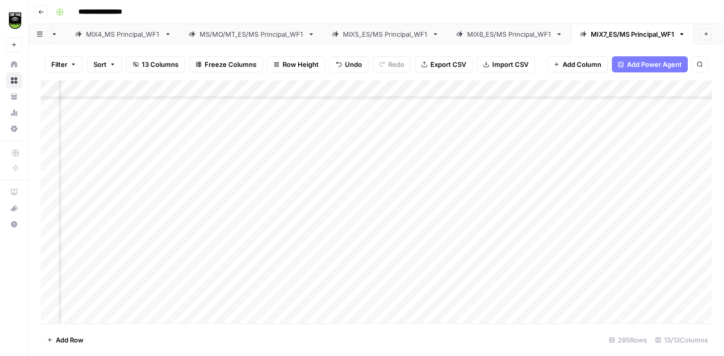
click at [250, 204] on div "Add Column" at bounding box center [376, 201] width 671 height 243
click at [111, 250] on div "Add Column" at bounding box center [376, 201] width 671 height 243
click at [246, 181] on div "Add Column" at bounding box center [376, 201] width 671 height 243
click at [239, 246] on div "Add Column" at bounding box center [376, 201] width 671 height 243
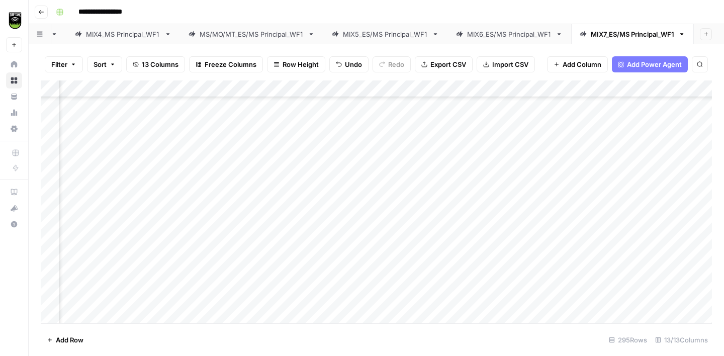
click at [100, 203] on div "Add Column" at bounding box center [376, 201] width 671 height 243
click at [242, 151] on div "Add Column" at bounding box center [376, 201] width 671 height 243
click at [260, 194] on div "Add Column" at bounding box center [376, 201] width 671 height 243
click at [103, 219] on div "Add Column" at bounding box center [376, 201] width 671 height 243
click at [239, 201] on div "Add Column" at bounding box center [376, 201] width 671 height 243
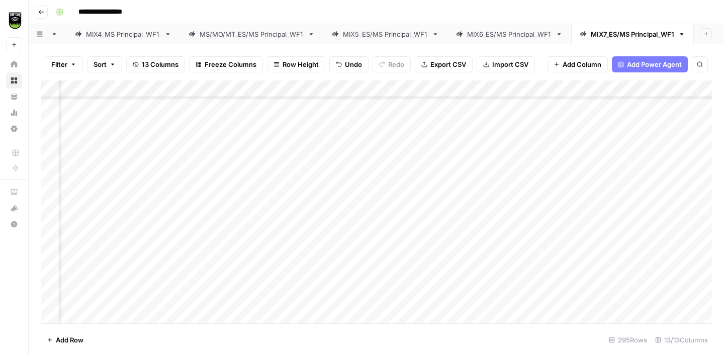
click at [98, 232] on div "Add Column" at bounding box center [376, 201] width 671 height 243
click at [243, 229] on div "Add Column" at bounding box center [376, 201] width 671 height 243
type textarea "**********"
click at [87, 247] on div "Add Column" at bounding box center [376, 201] width 671 height 243
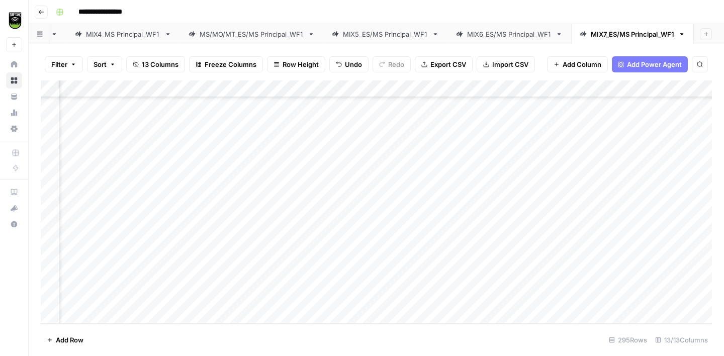
click at [244, 220] on div "Add Column" at bounding box center [376, 201] width 671 height 243
click at [91, 272] on div "Add Column" at bounding box center [376, 201] width 671 height 243
click at [261, 248] on div "Add Column" at bounding box center [376, 201] width 671 height 243
click at [103, 281] on div "Add Column" at bounding box center [376, 201] width 671 height 243
click at [245, 265] on div "Add Column" at bounding box center [376, 201] width 671 height 243
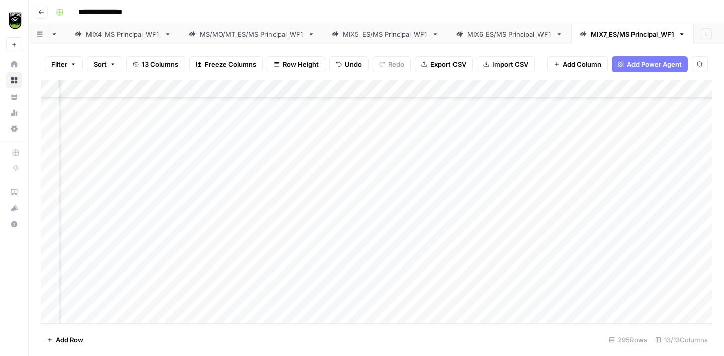
click at [97, 300] on div "Add Column" at bounding box center [376, 201] width 671 height 243
click at [245, 283] on div "Add Column" at bounding box center [376, 201] width 671 height 243
click at [91, 220] on div "Add Column" at bounding box center [376, 201] width 671 height 243
click at [258, 201] on div "Add Column" at bounding box center [376, 201] width 671 height 243
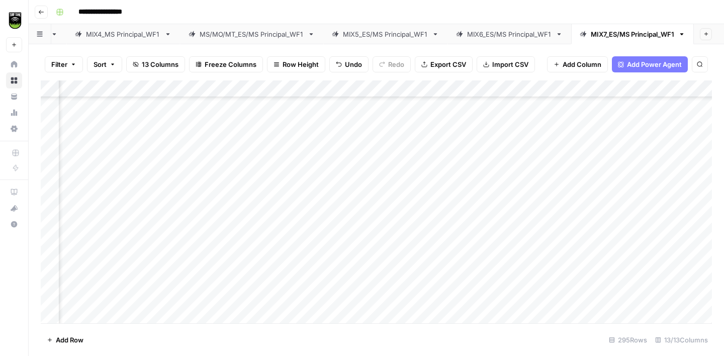
click at [96, 234] on div "Add Column" at bounding box center [376, 201] width 671 height 243
click at [234, 214] on div "Add Column" at bounding box center [376, 201] width 671 height 243
click at [91, 162] on div "Add Column" at bounding box center [376, 201] width 671 height 243
click at [247, 132] on div "Add Column" at bounding box center [376, 201] width 671 height 243
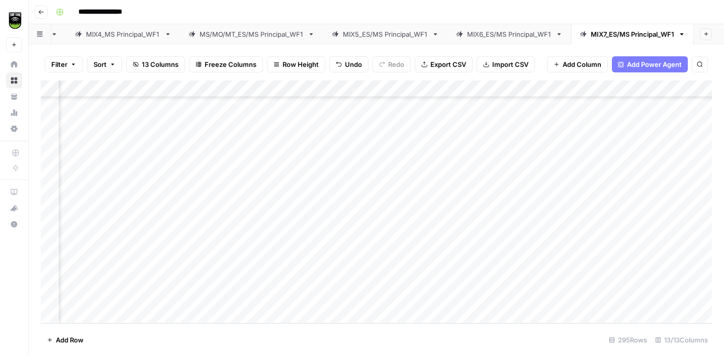
click at [110, 176] on div "Add Column" at bounding box center [376, 201] width 671 height 243
click at [49, 177] on div "Add Column" at bounding box center [376, 201] width 671 height 243
click at [59, 338] on span "Delete 1 Row" at bounding box center [67, 340] width 40 height 10
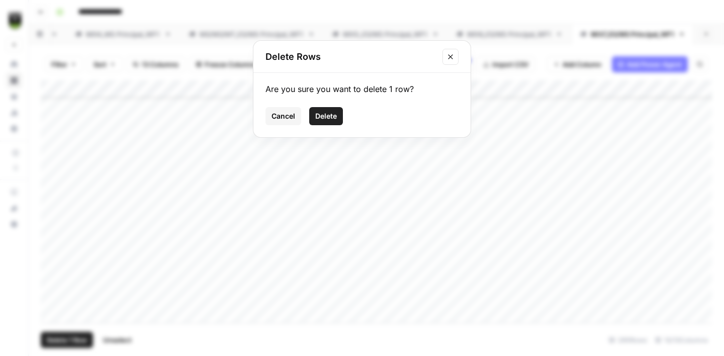
click at [323, 115] on span "Delete" at bounding box center [326, 116] width 22 height 10
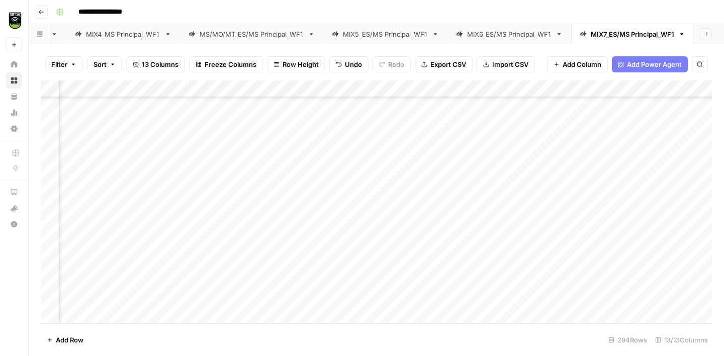
scroll to position [4814, 127]
click at [137, 197] on div "Add Column" at bounding box center [376, 201] width 671 height 243
click at [281, 178] on div "Add Column" at bounding box center [376, 201] width 671 height 243
click at [121, 214] on div "Add Column" at bounding box center [376, 201] width 671 height 243
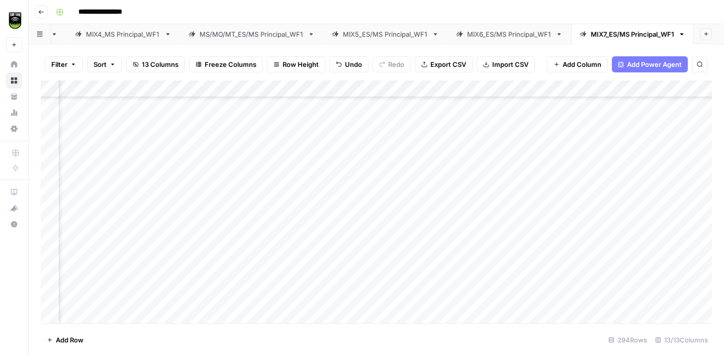
scroll to position [4316, 167]
click at [272, 182] on div "Add Column" at bounding box center [376, 201] width 671 height 243
click at [270, 208] on div "Add Column" at bounding box center [376, 201] width 671 height 243
click at [111, 231] on div "Add Column" at bounding box center [376, 201] width 671 height 243
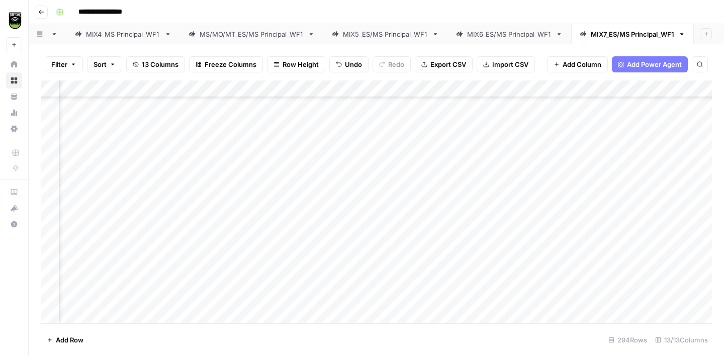
click at [280, 194] on div "Add Column" at bounding box center [376, 201] width 671 height 243
click at [446, 234] on div "Add Column" at bounding box center [376, 201] width 671 height 243
click at [266, 198] on div "Add Column" at bounding box center [376, 201] width 671 height 243
click at [122, 243] on div "Add Column" at bounding box center [376, 201] width 671 height 243
click at [307, 229] on div "Add Column" at bounding box center [376, 201] width 671 height 243
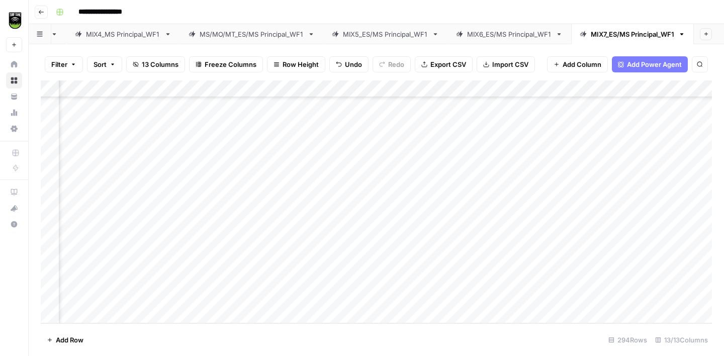
click at [119, 260] on div "Add Column" at bounding box center [376, 201] width 671 height 243
click at [269, 243] on div "Add Column" at bounding box center [376, 201] width 671 height 243
click at [134, 279] on div "Add Column" at bounding box center [376, 201] width 671 height 243
click at [266, 264] on div "Add Column" at bounding box center [376, 201] width 671 height 243
click at [447, 261] on div "Add Column" at bounding box center [376, 201] width 671 height 243
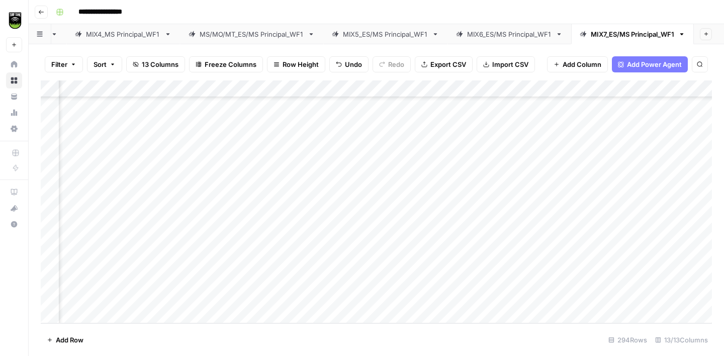
click at [447, 261] on div "Add Column" at bounding box center [376, 201] width 671 height 243
click at [447, 261] on textarea "***" at bounding box center [507, 264] width 161 height 14
type textarea "*******"
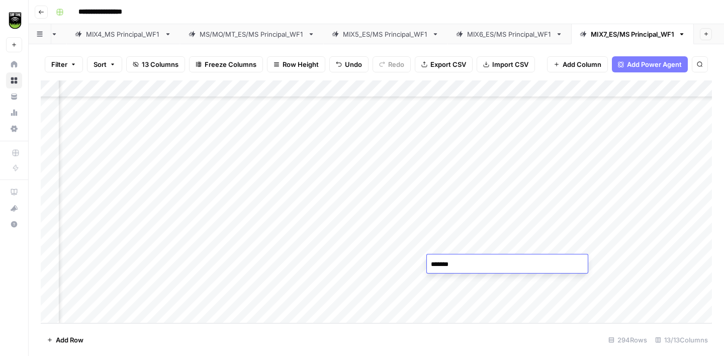
click at [444, 288] on div "Add Column" at bounding box center [376, 201] width 671 height 243
click at [118, 297] on div "Add Column" at bounding box center [376, 201] width 671 height 243
click at [287, 282] on div "Add Column" at bounding box center [376, 201] width 671 height 243
click at [450, 63] on span "Export CSV" at bounding box center [448, 64] width 36 height 10
